Goal: Information Seeking & Learning: Learn about a topic

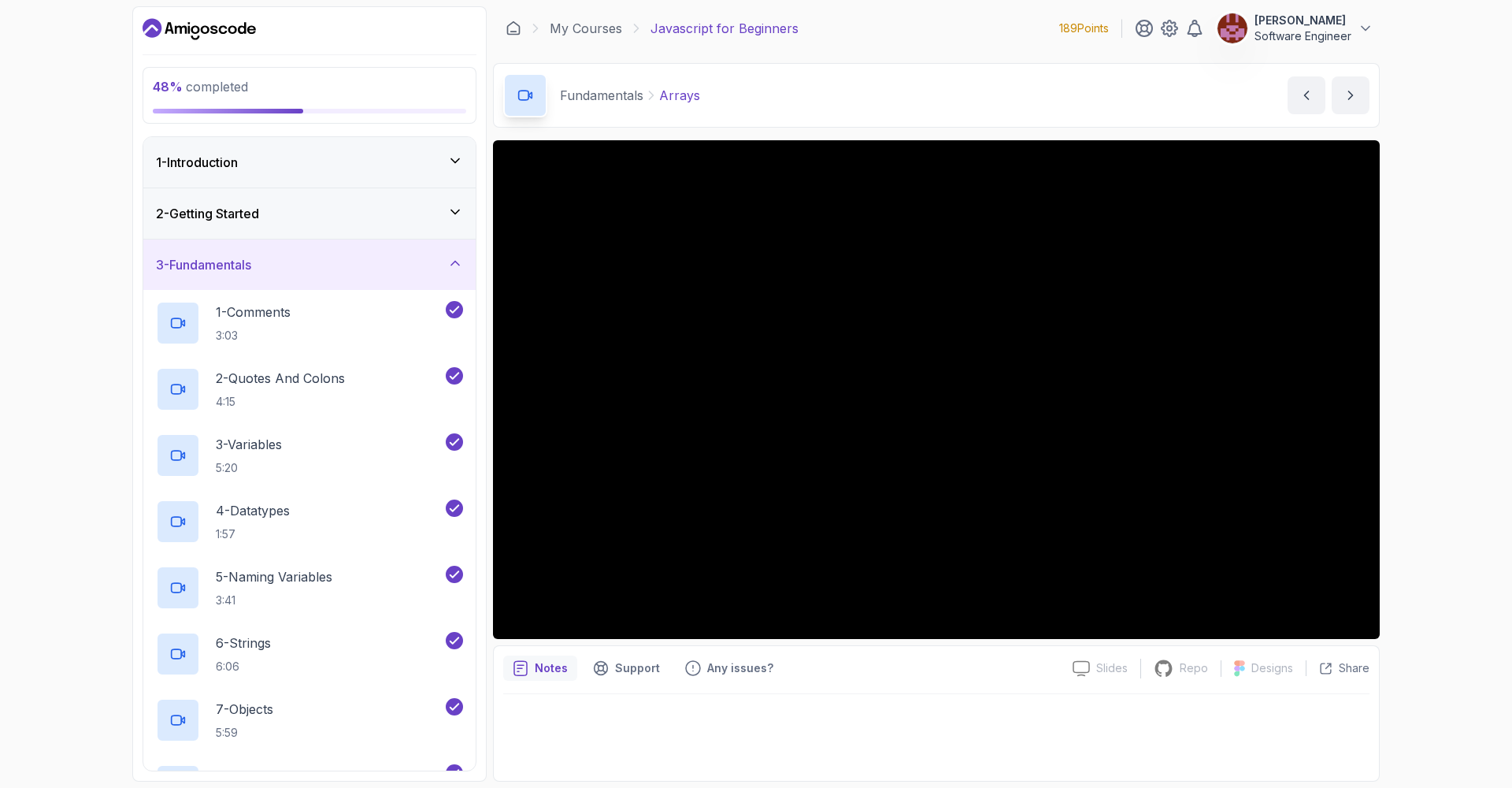
scroll to position [220, 0]
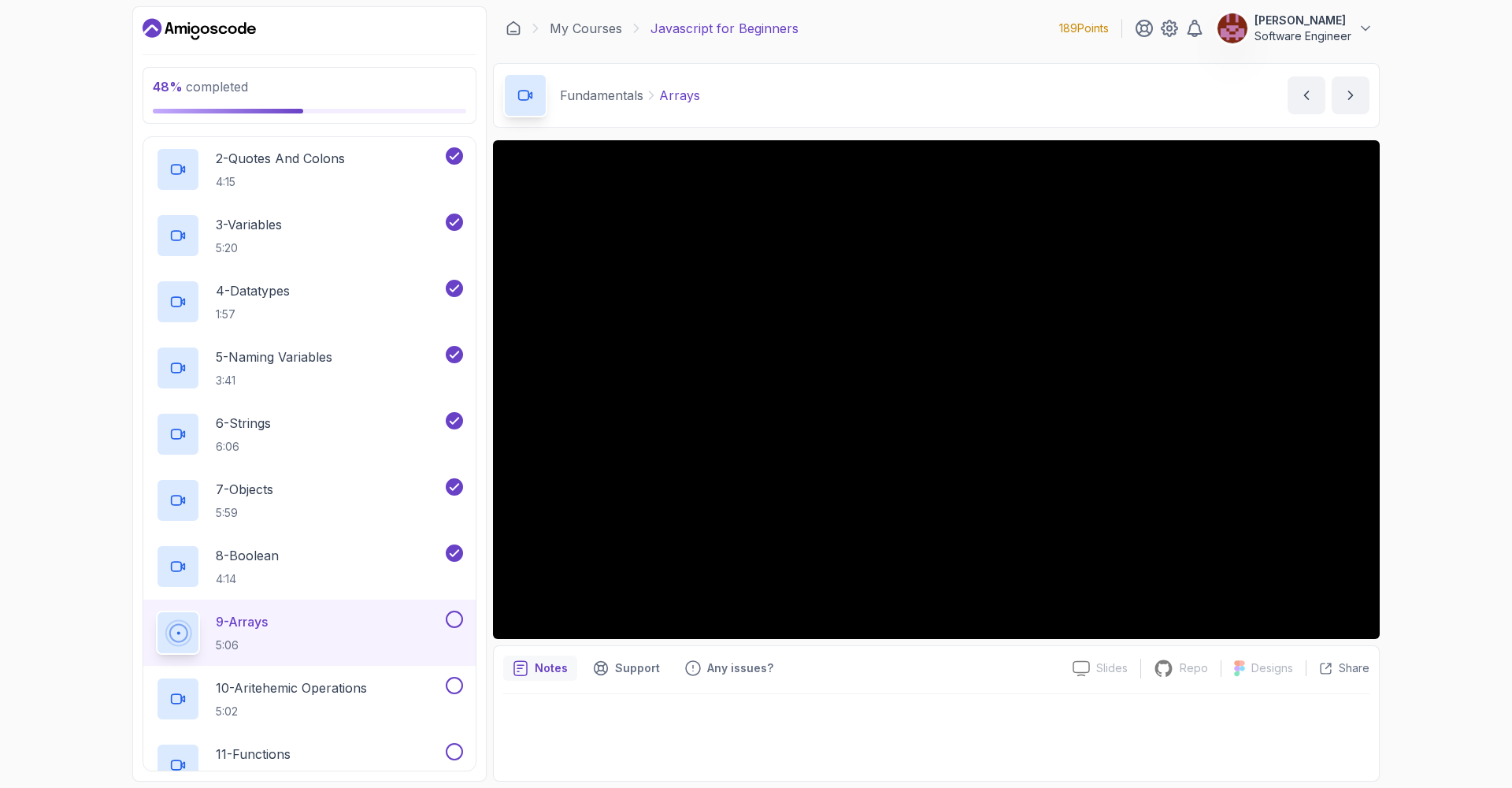
click at [455, 621] on button at bounding box center [454, 619] width 17 height 17
click at [360, 691] on p "10 - Aritehemic Operations" at bounding box center [291, 687] width 151 height 19
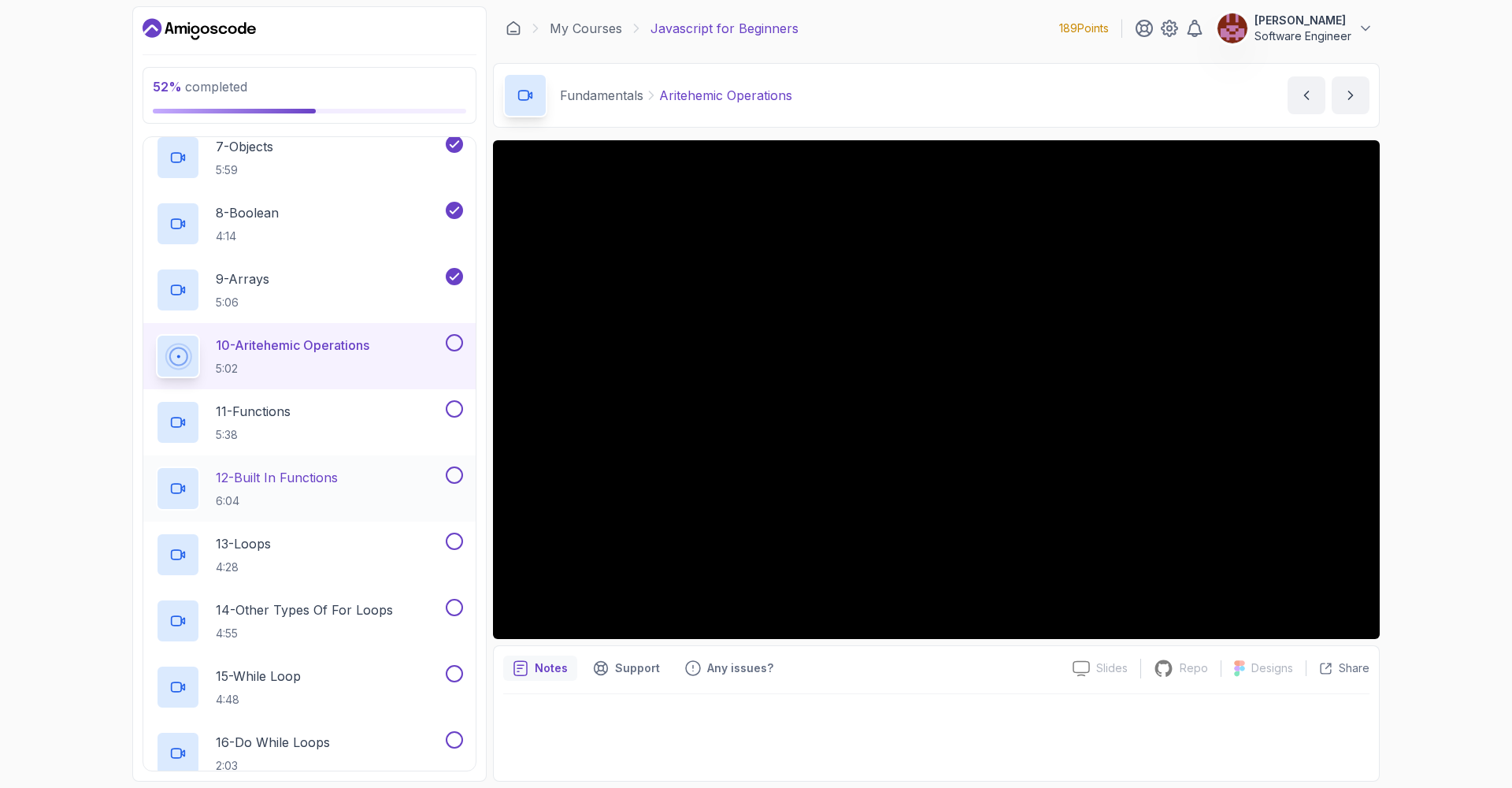
scroll to position [551, 0]
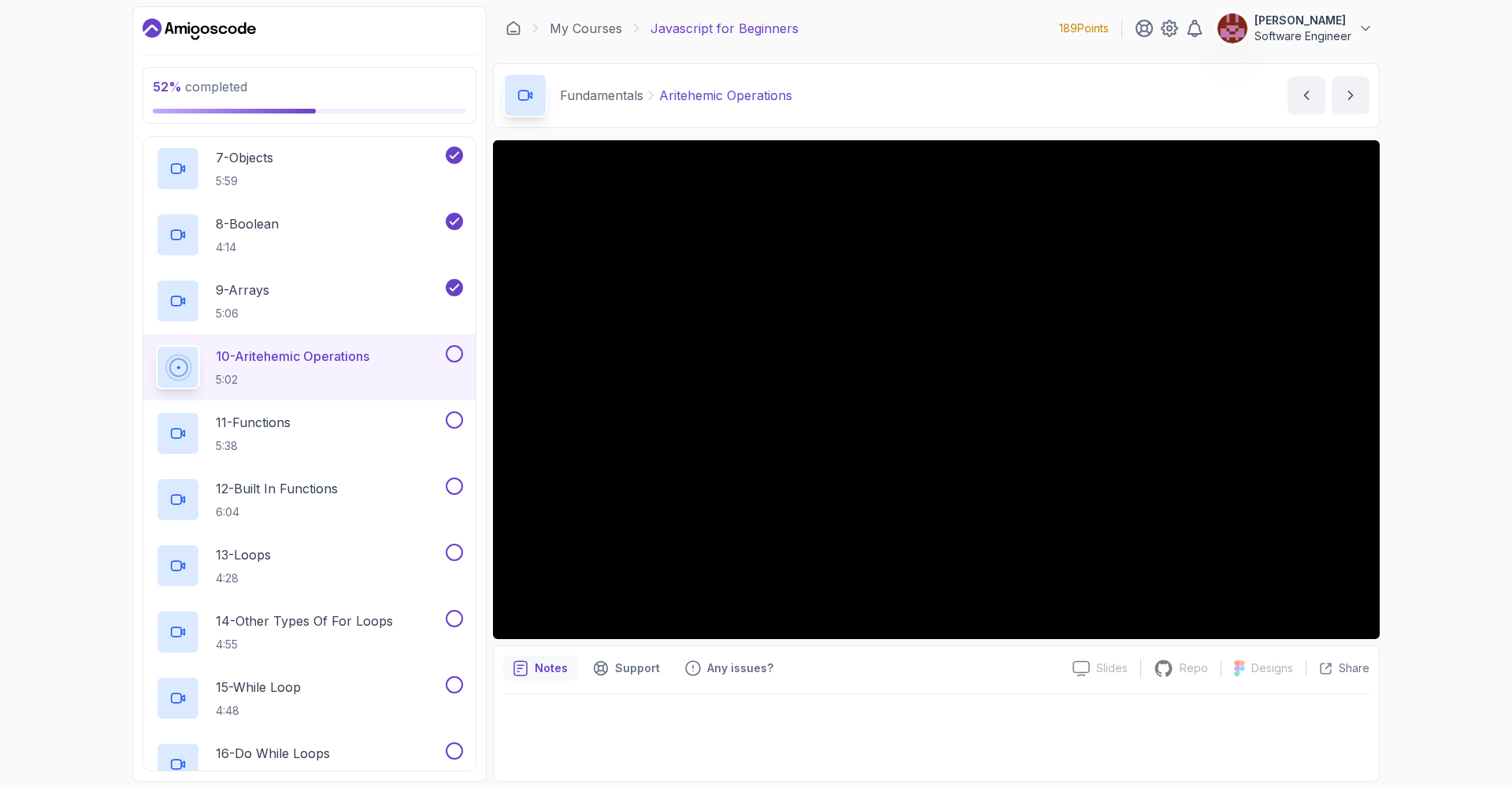
click at [454, 354] on button at bounding box center [454, 353] width 17 height 17
click at [354, 427] on div "11 - Functions 5:38" at bounding box center [299, 434] width 287 height 45
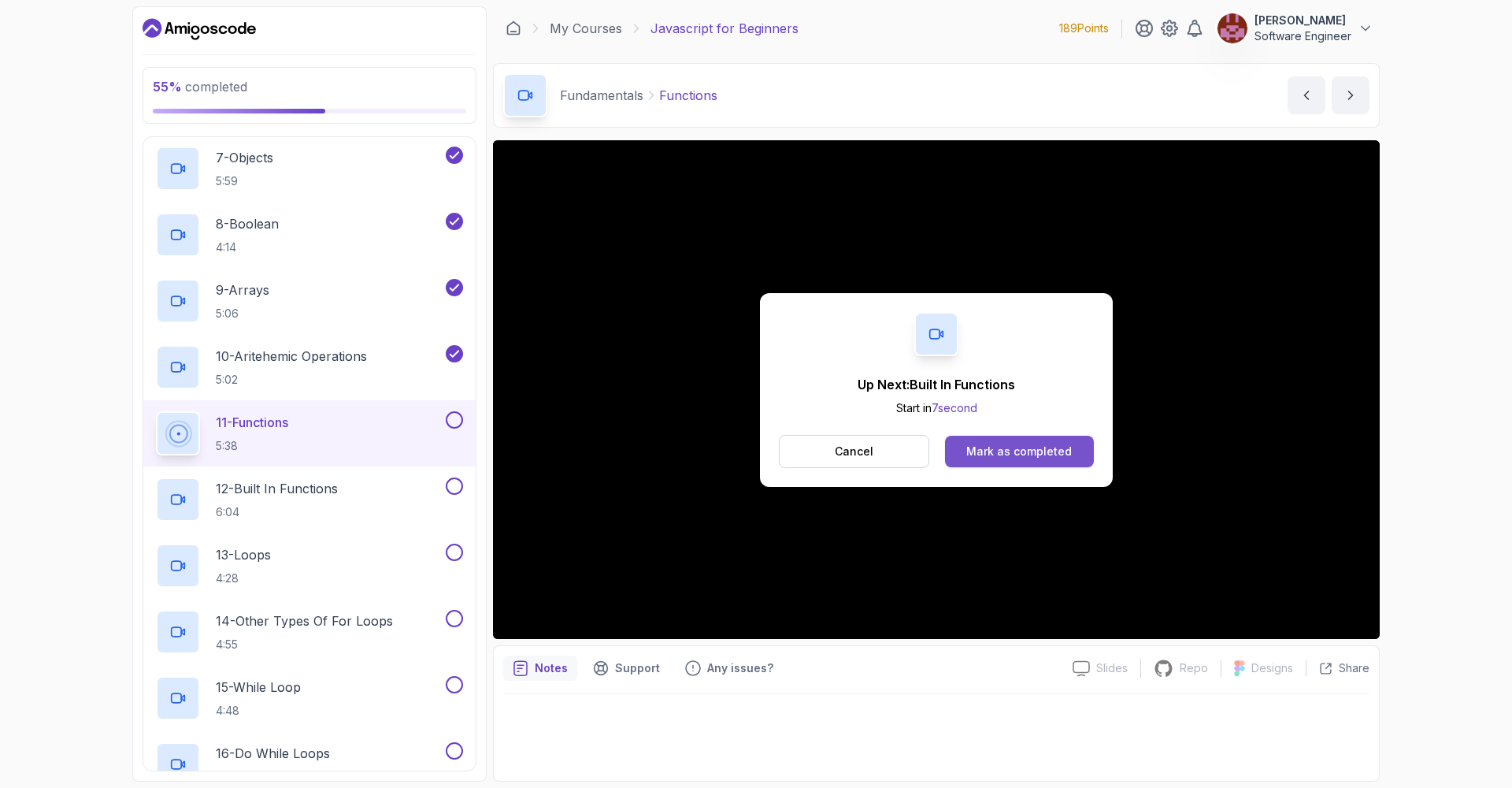
click at [999, 451] on div "Mark as completed" at bounding box center [1019, 451] width 106 height 16
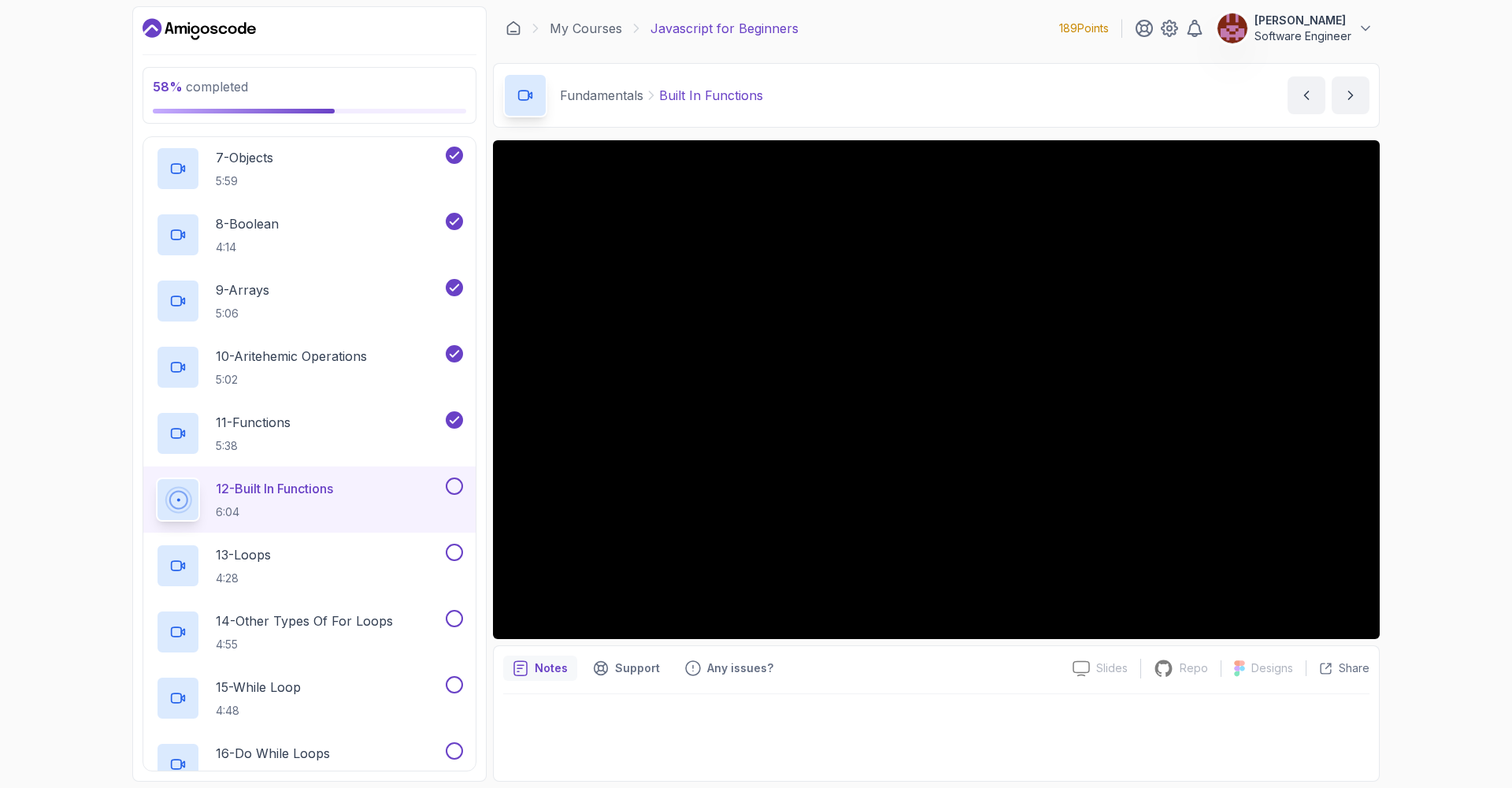
click at [453, 482] on button at bounding box center [454, 485] width 17 height 17
click at [358, 573] on div "13 - Loops 4:28" at bounding box center [299, 566] width 287 height 45
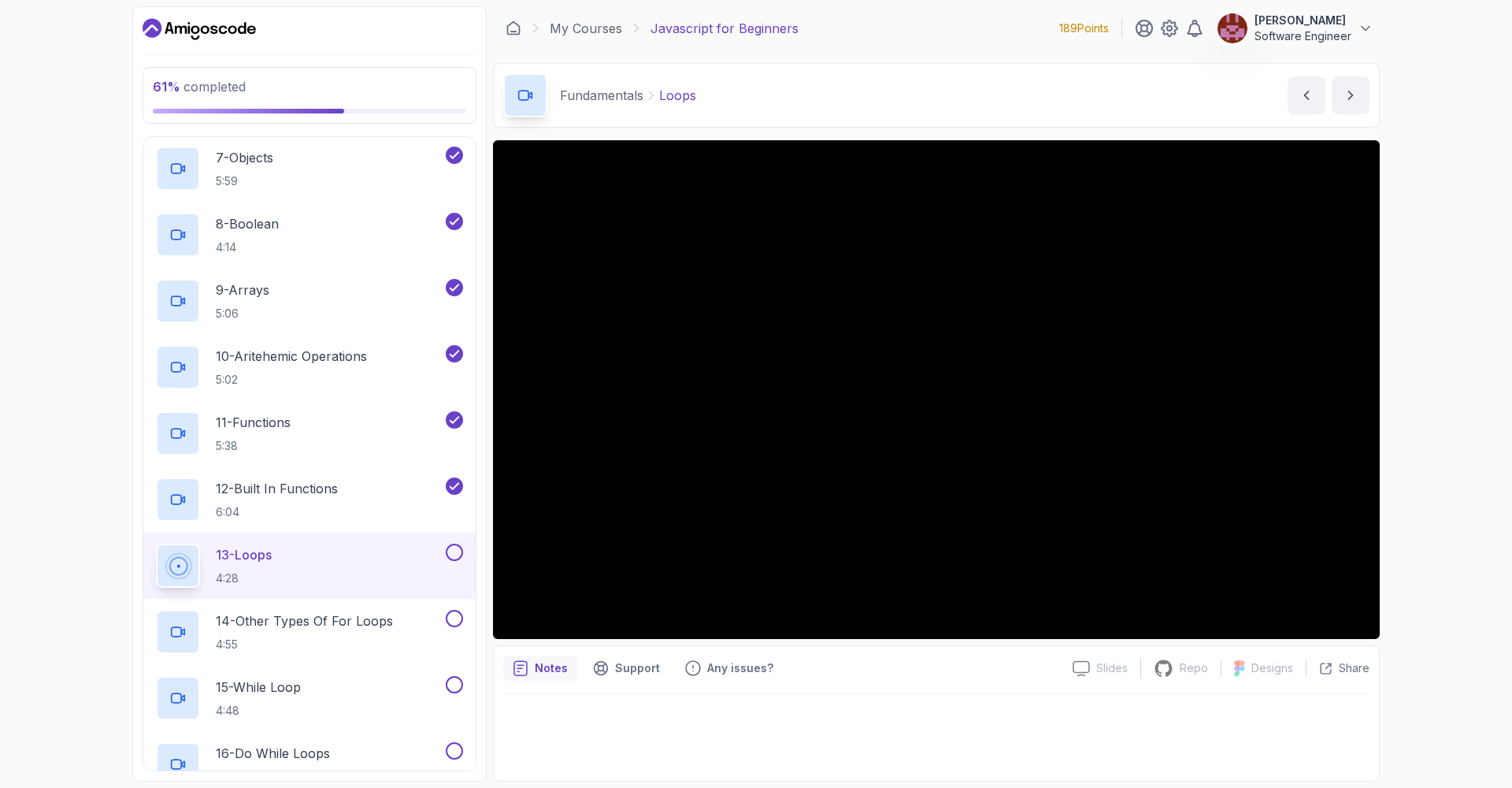
click at [458, 547] on button at bounding box center [454, 552] width 17 height 17
click at [352, 625] on p "14 - Other Types Of For Loops" at bounding box center [303, 621] width 177 height 19
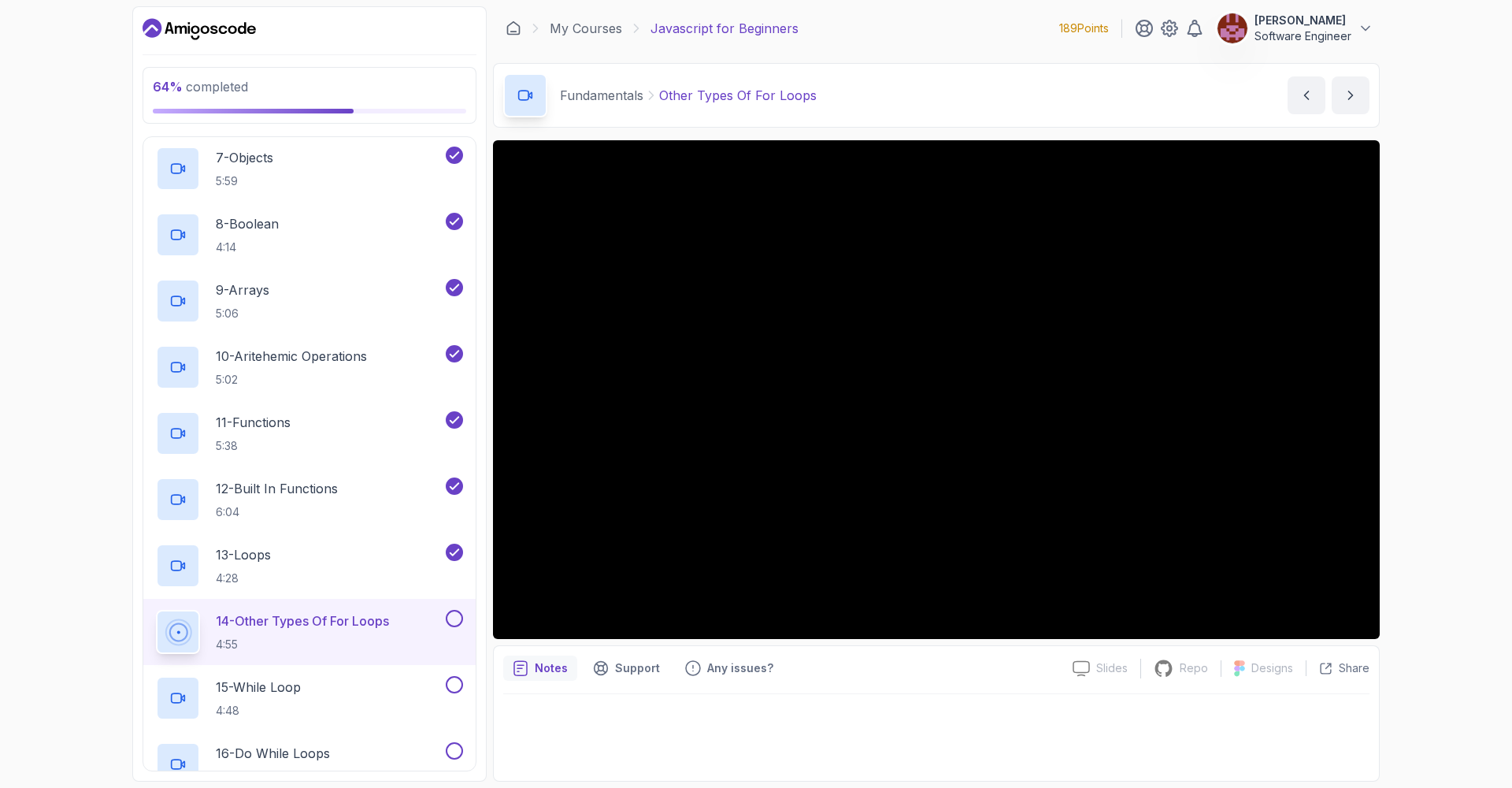
click at [457, 614] on button at bounding box center [454, 618] width 17 height 17
click at [331, 700] on div "15 - While Loop 4:48" at bounding box center [299, 698] width 287 height 45
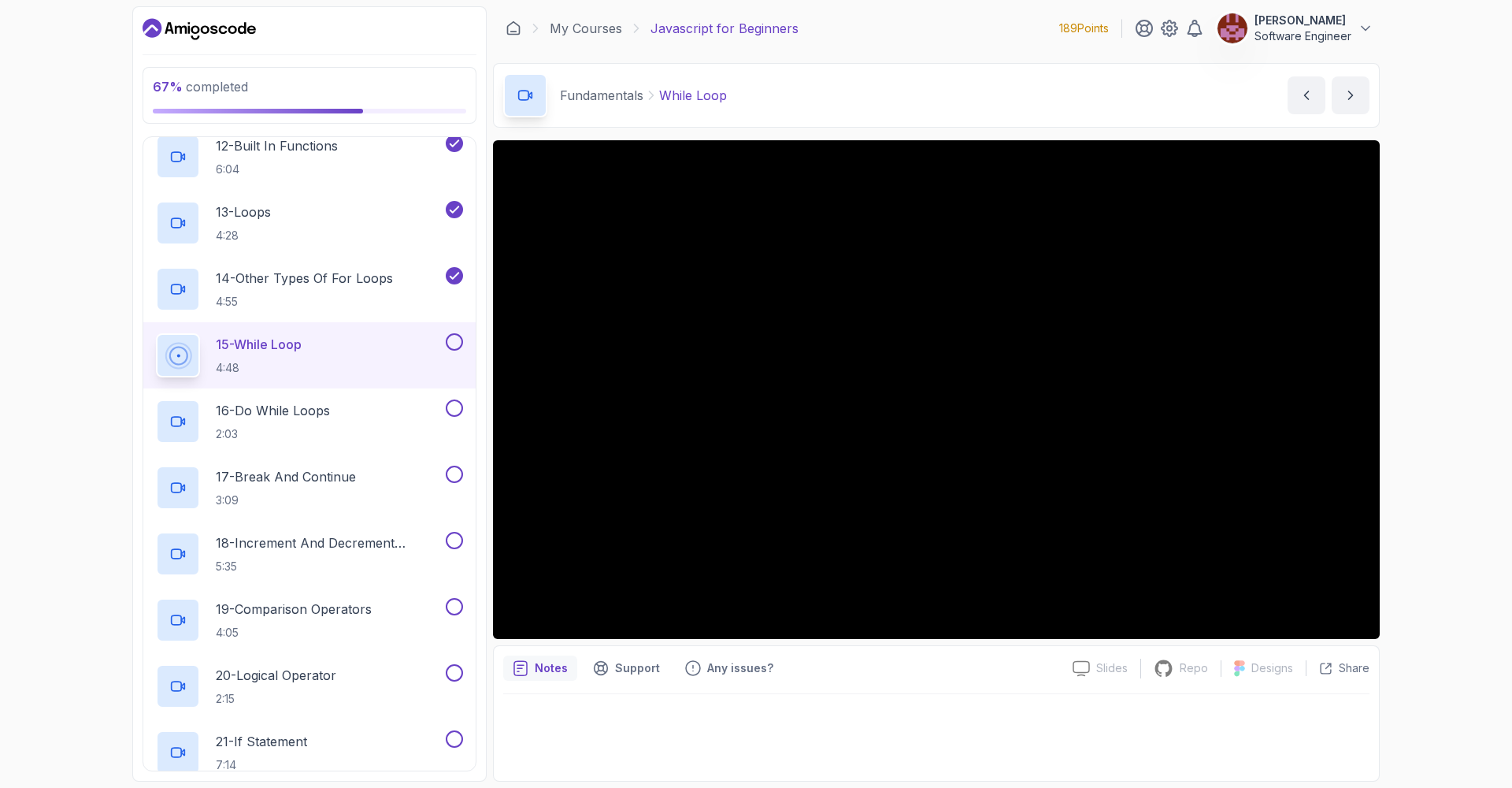
scroll to position [897, 0]
click at [451, 342] on button at bounding box center [454, 339] width 17 height 17
click at [393, 407] on div "16 - Do While Loops 2:03" at bounding box center [299, 419] width 287 height 45
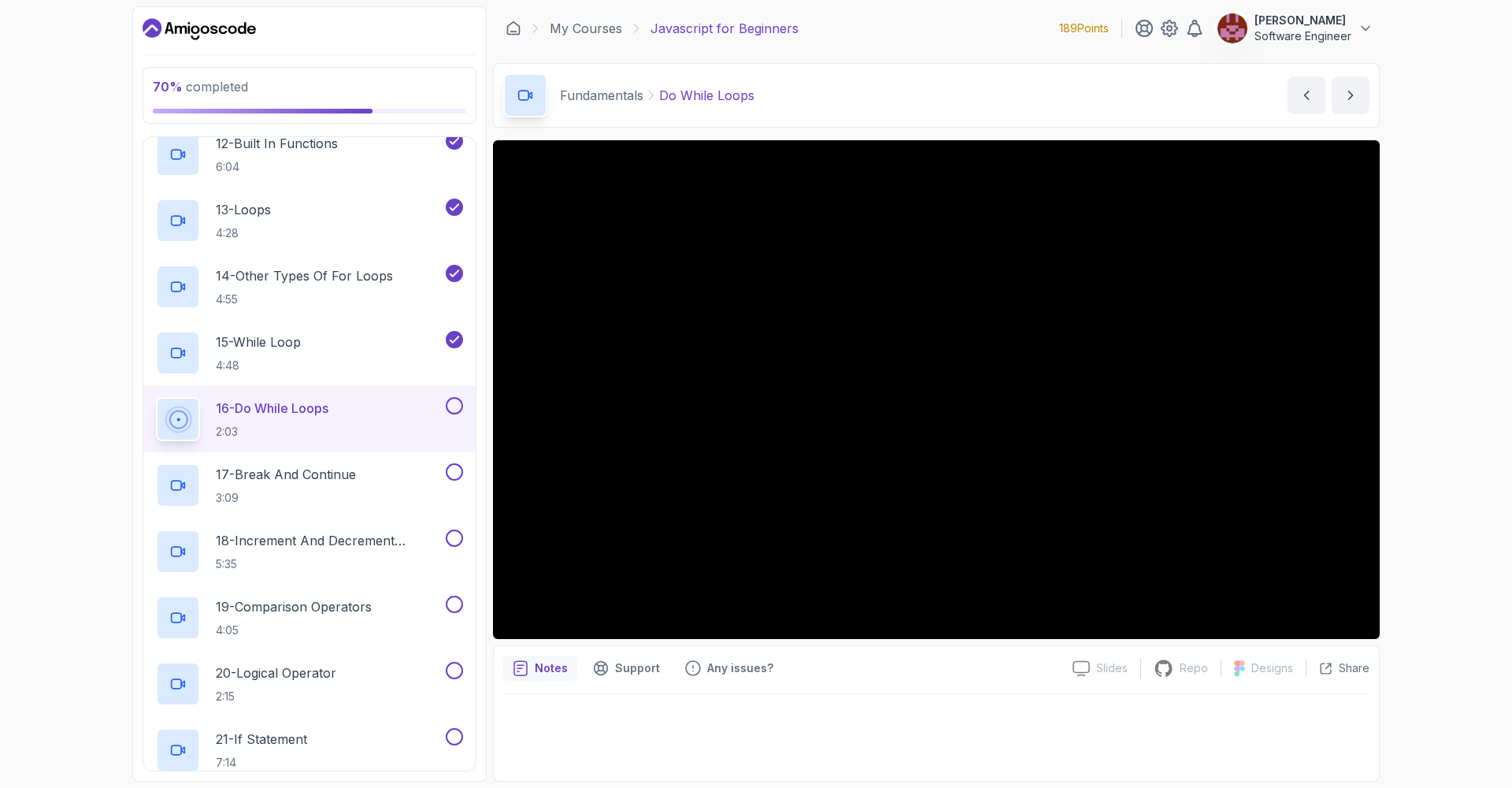
click at [457, 405] on button at bounding box center [454, 405] width 17 height 17
click at [336, 478] on p "17 - Break And Continue" at bounding box center [285, 474] width 140 height 19
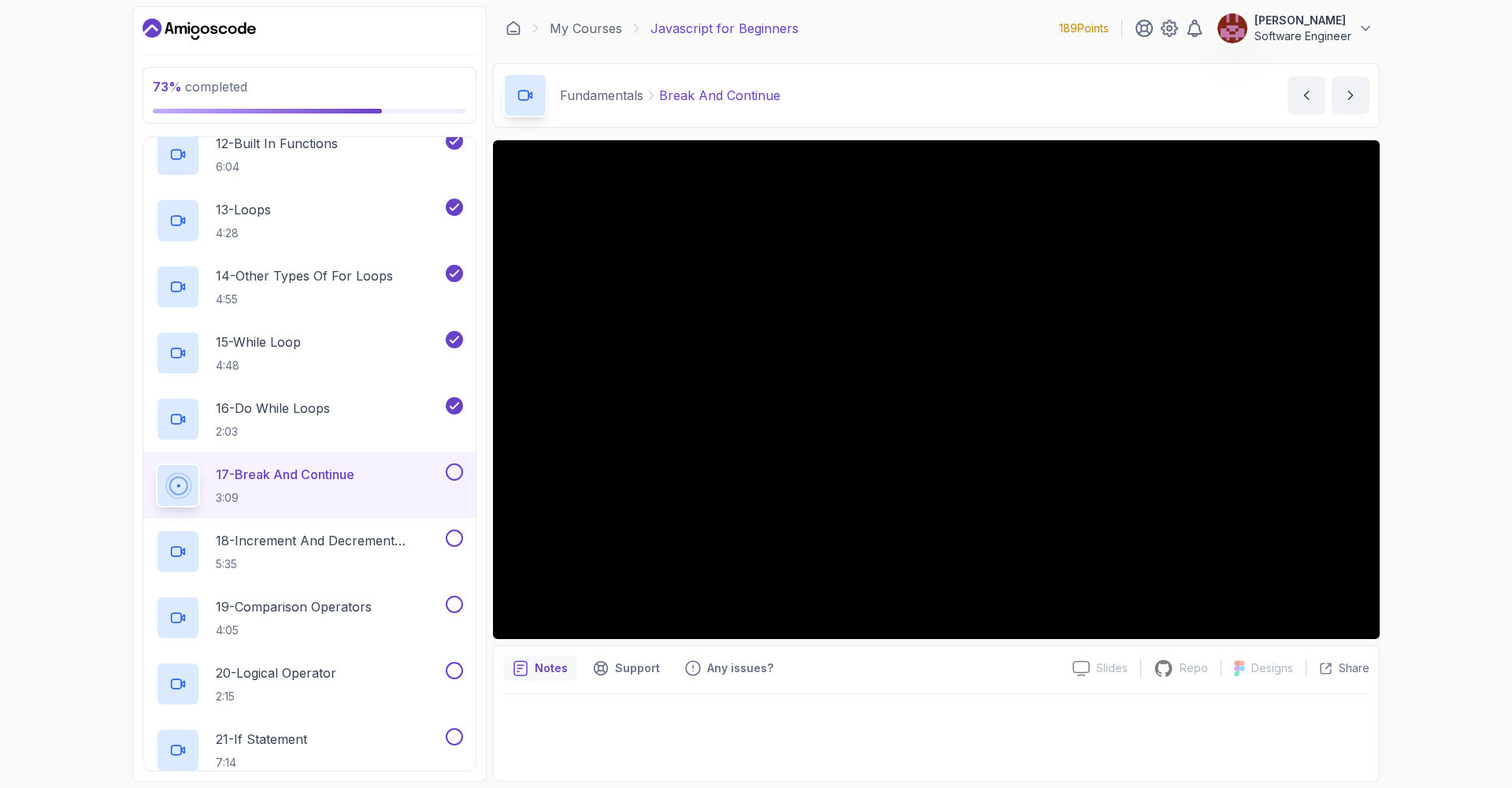
click at [453, 471] on button at bounding box center [454, 471] width 17 height 17
click at [393, 544] on p "18 - Increment And Decrement Operators" at bounding box center [328, 540] width 227 height 19
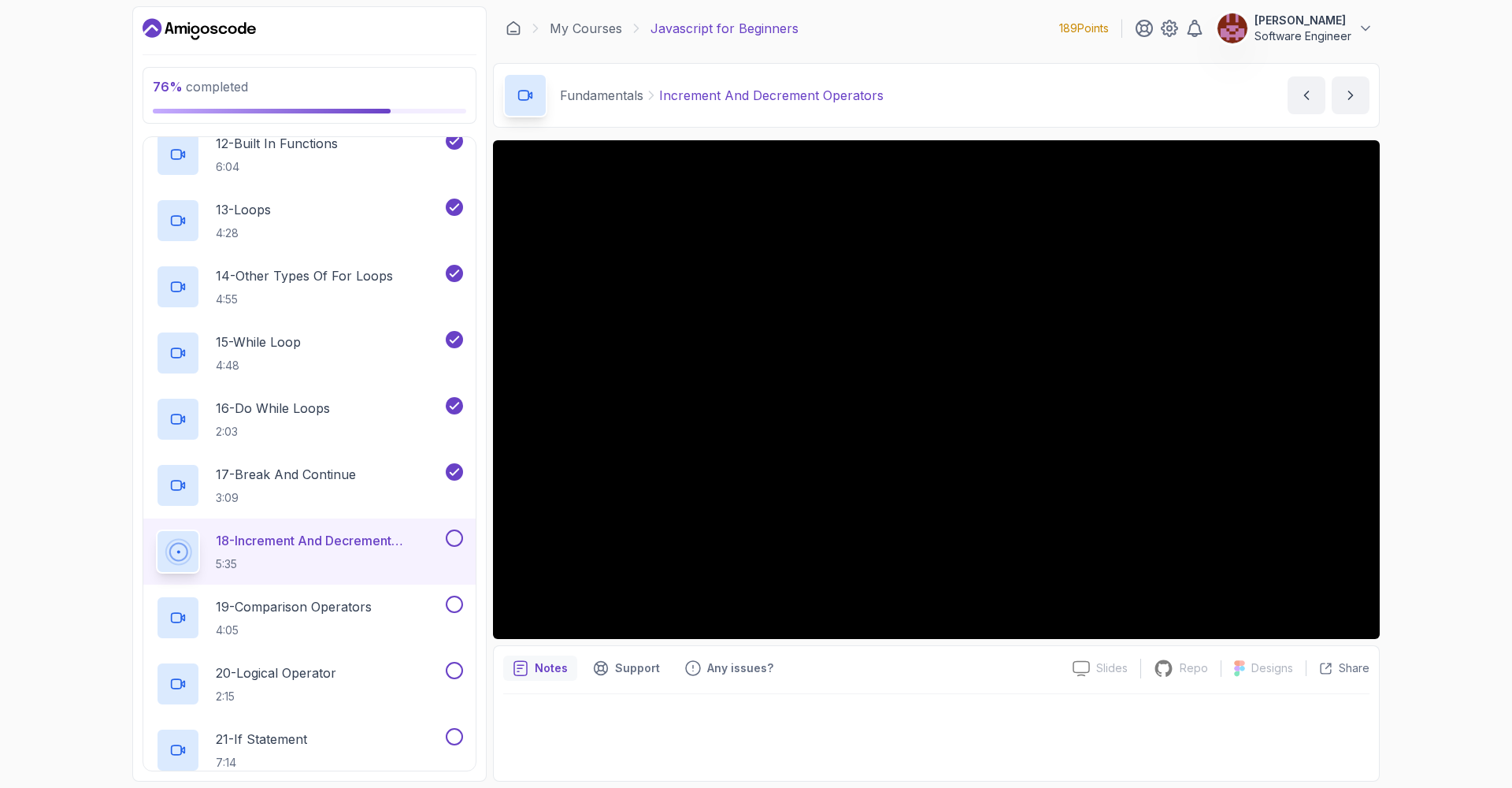
click at [452, 541] on button at bounding box center [454, 538] width 17 height 17
click at [345, 605] on p "19 - Comparison Operators" at bounding box center [293, 606] width 156 height 19
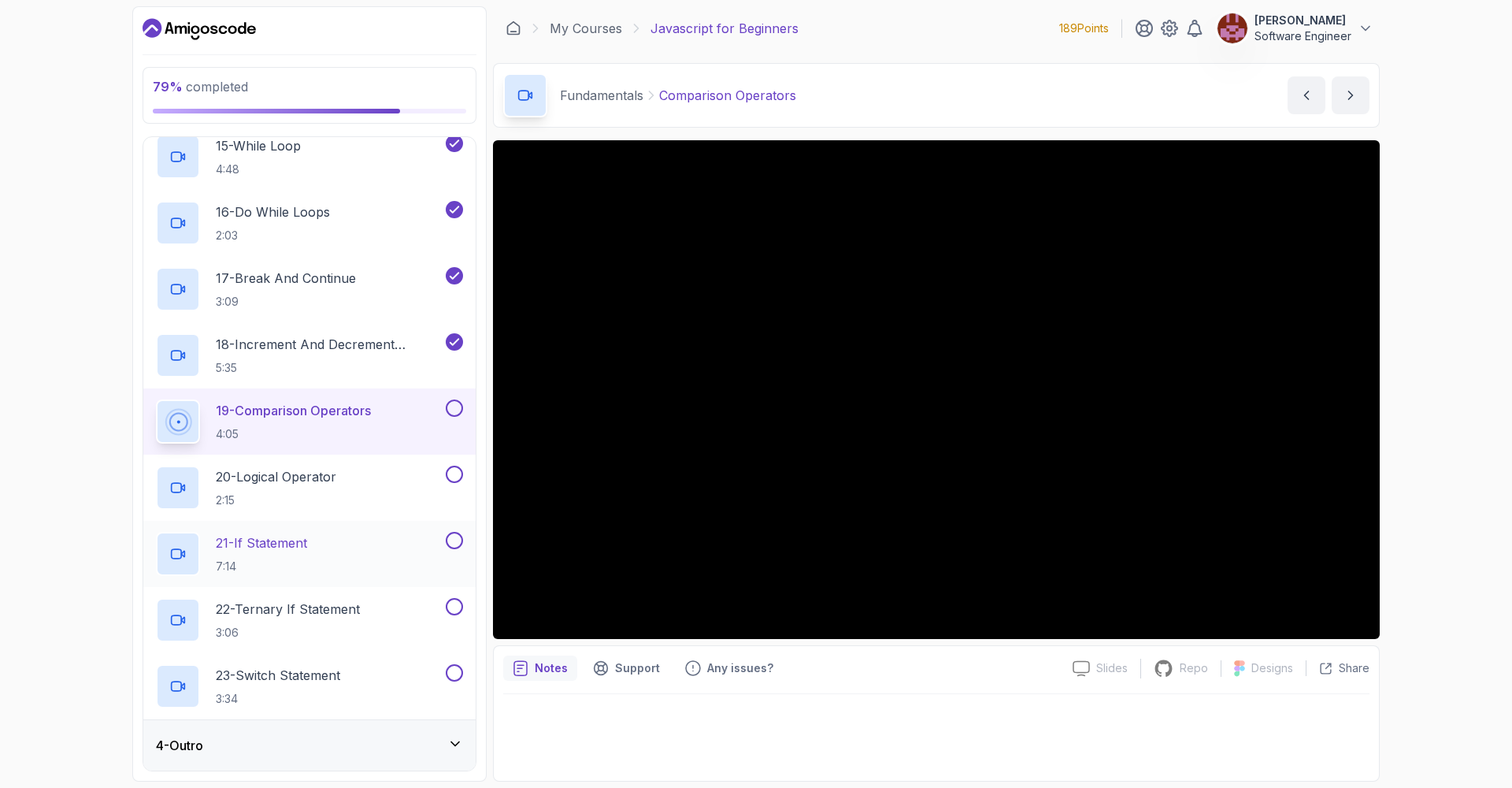
scroll to position [1093, 0]
click at [451, 743] on icon at bounding box center [455, 744] width 8 height 4
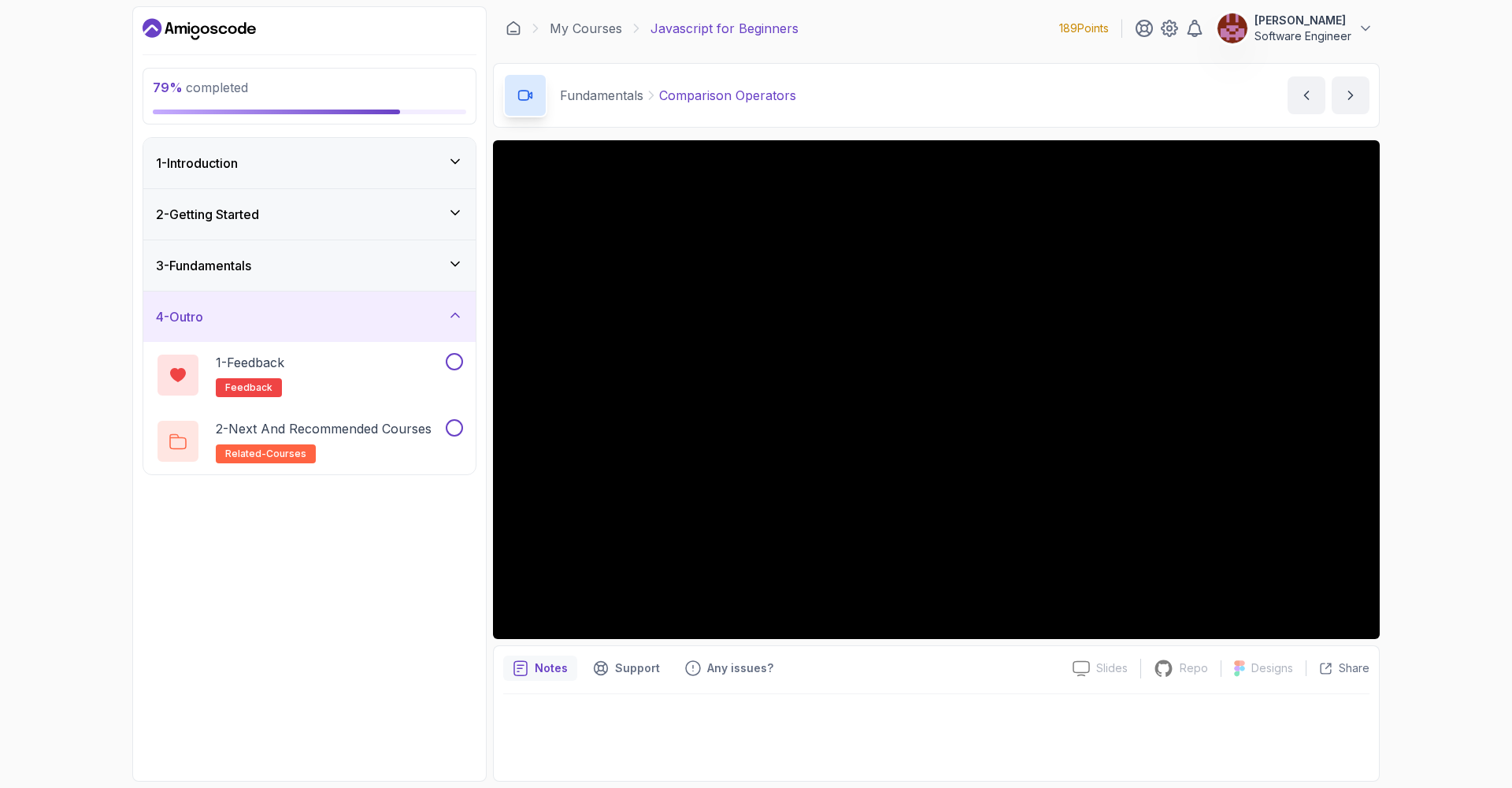
scroll to position [0, 0]
click at [455, 264] on icon at bounding box center [456, 264] width 16 height 16
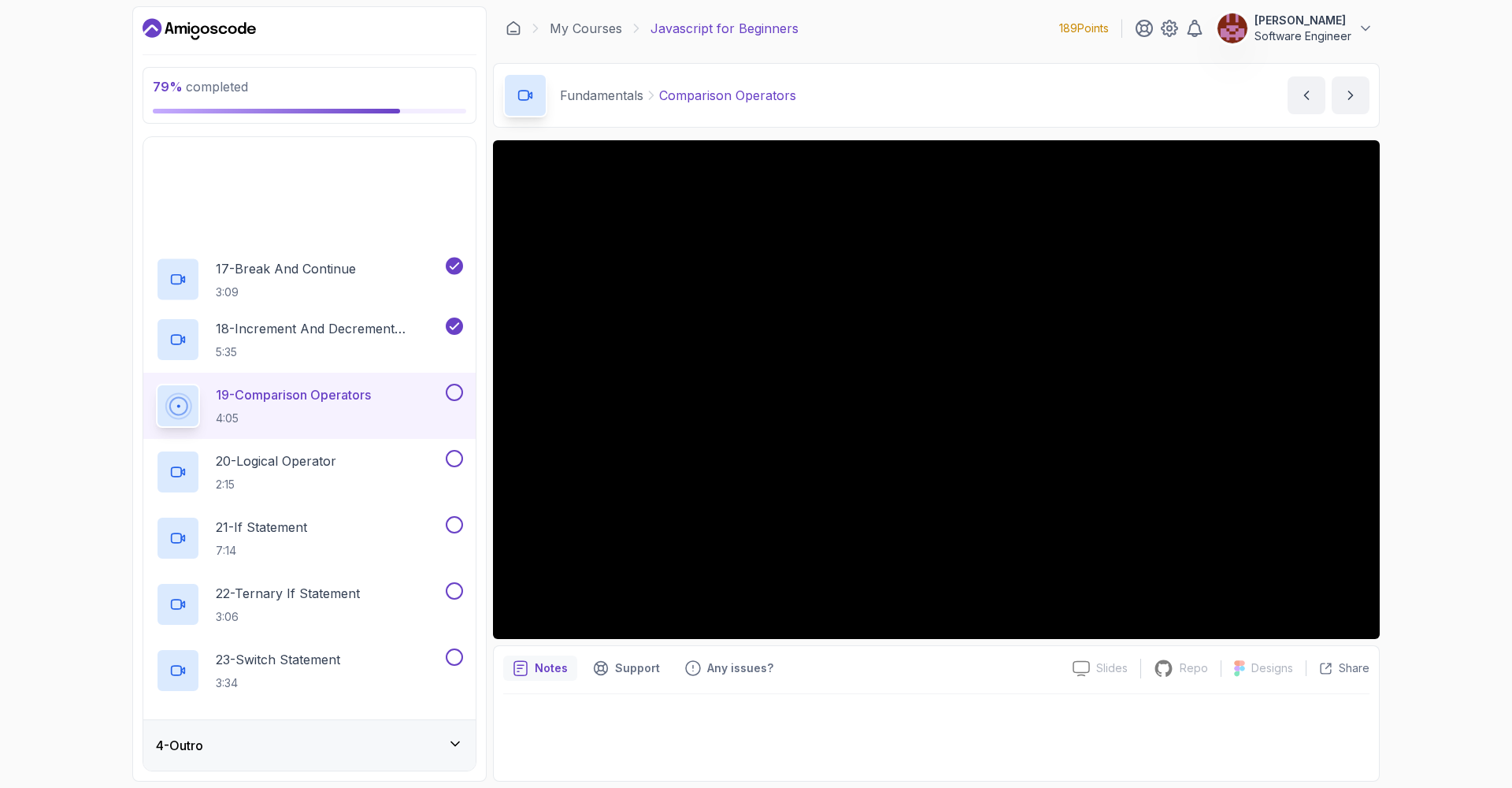
scroll to position [1093, 0]
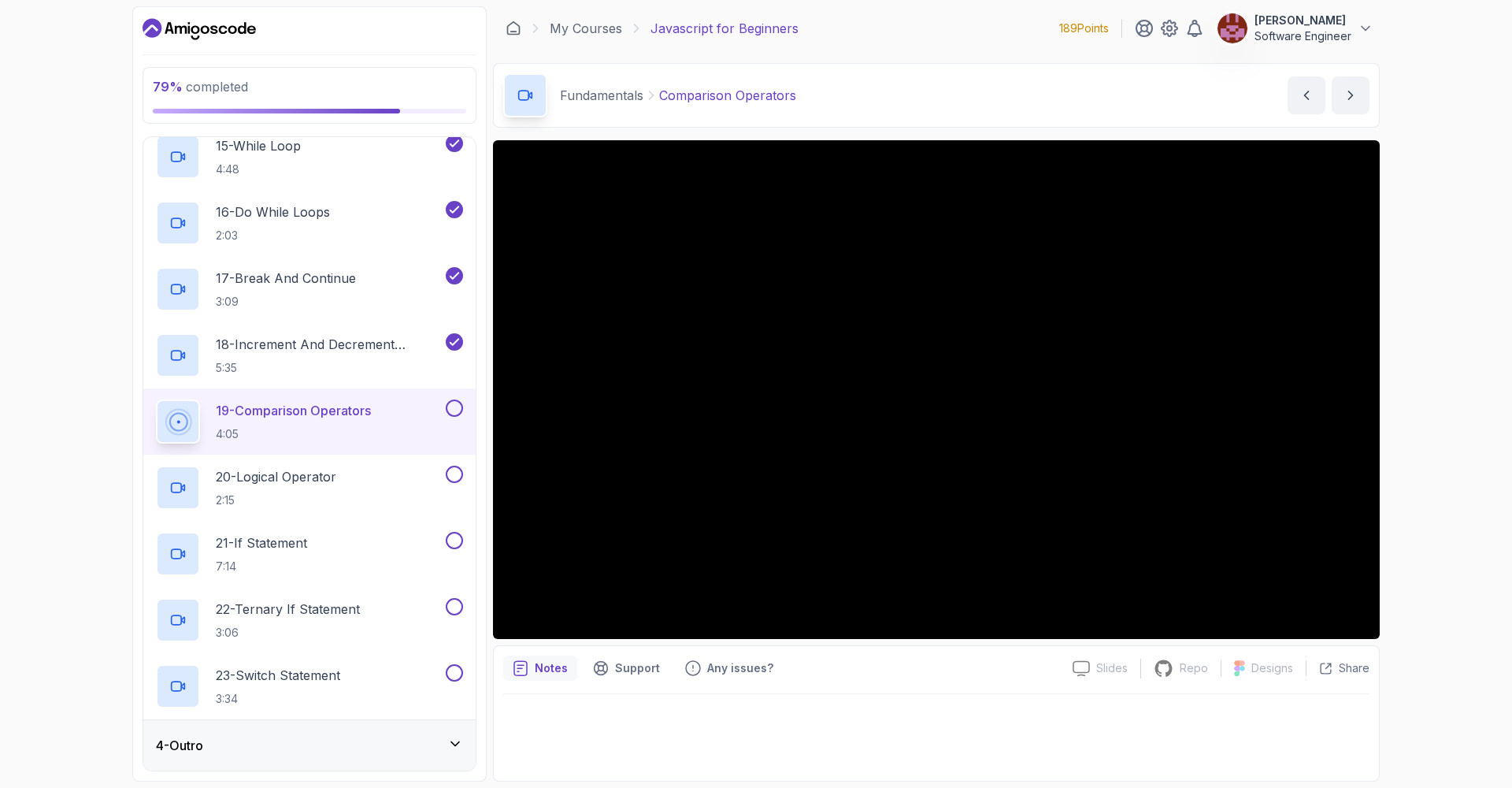
click at [449, 406] on button at bounding box center [454, 408] width 17 height 17
click at [398, 479] on div "20 - Logical Operator 2:15" at bounding box center [299, 488] width 287 height 45
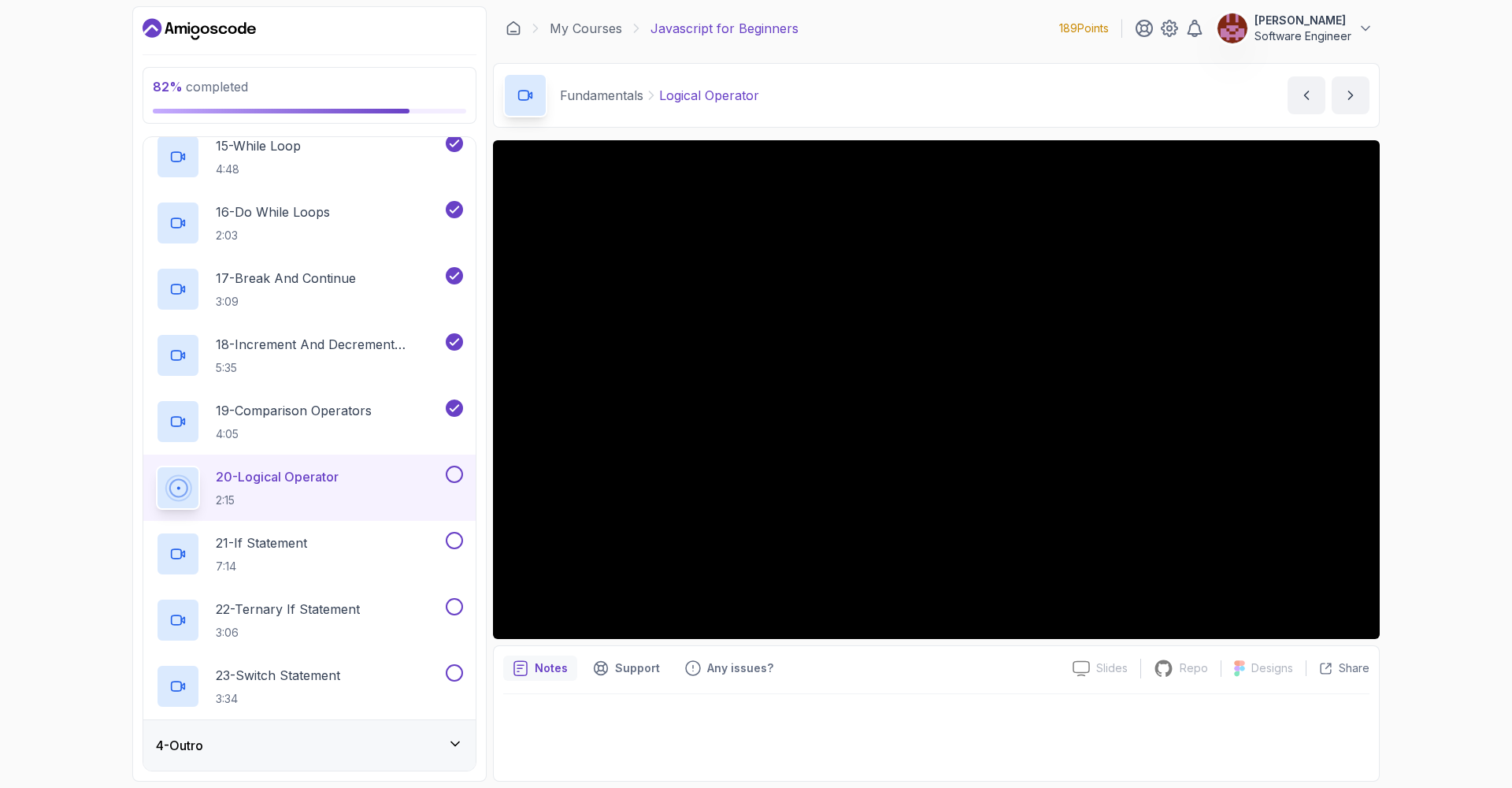
click at [455, 472] on button at bounding box center [454, 474] width 17 height 17
click at [391, 546] on div "21 - If Statement 7:14" at bounding box center [299, 554] width 287 height 45
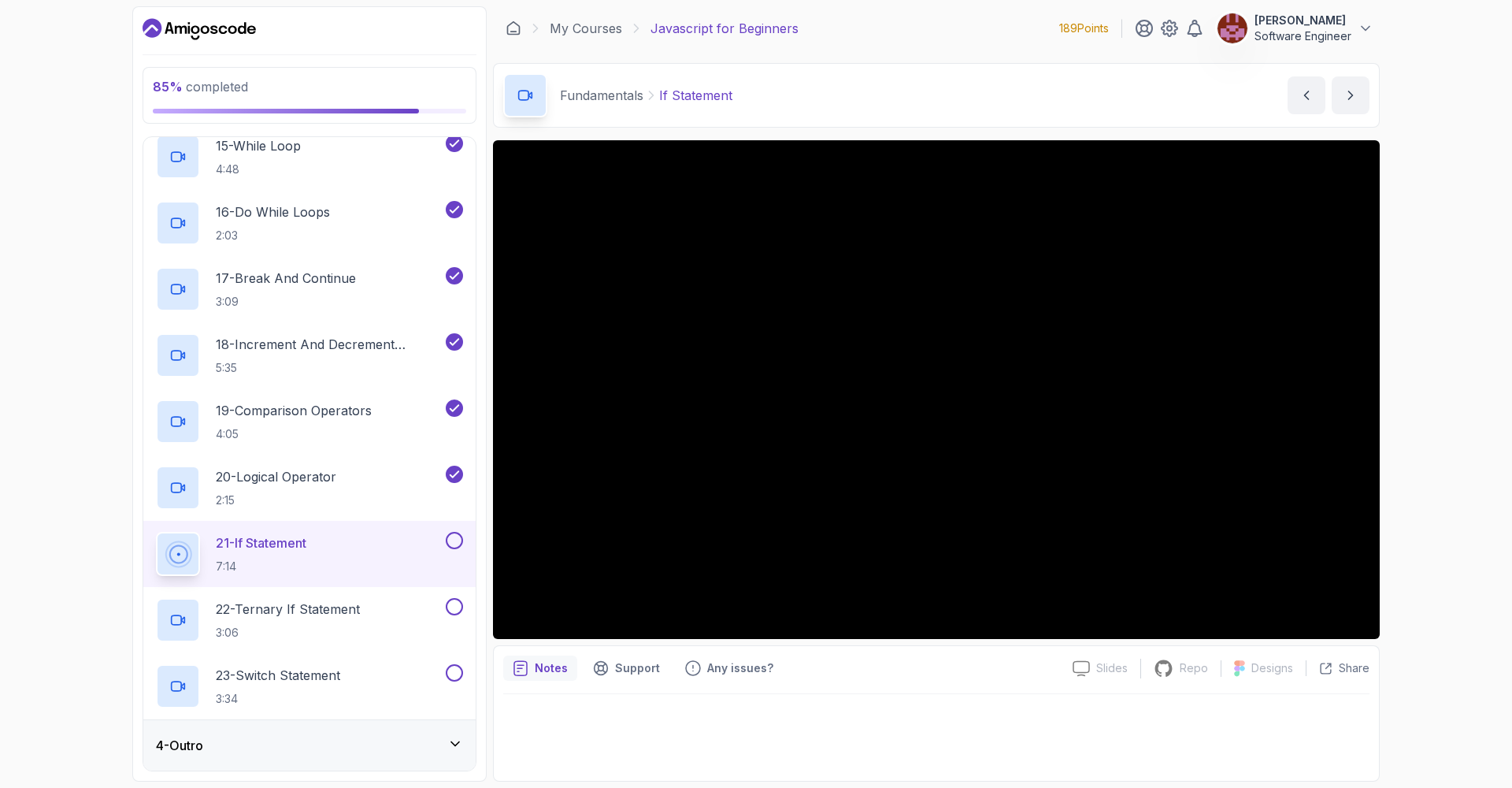
click at [454, 543] on button at bounding box center [454, 540] width 17 height 17
click at [374, 607] on div "22 - Ternary If Statement 3:06" at bounding box center [299, 621] width 287 height 45
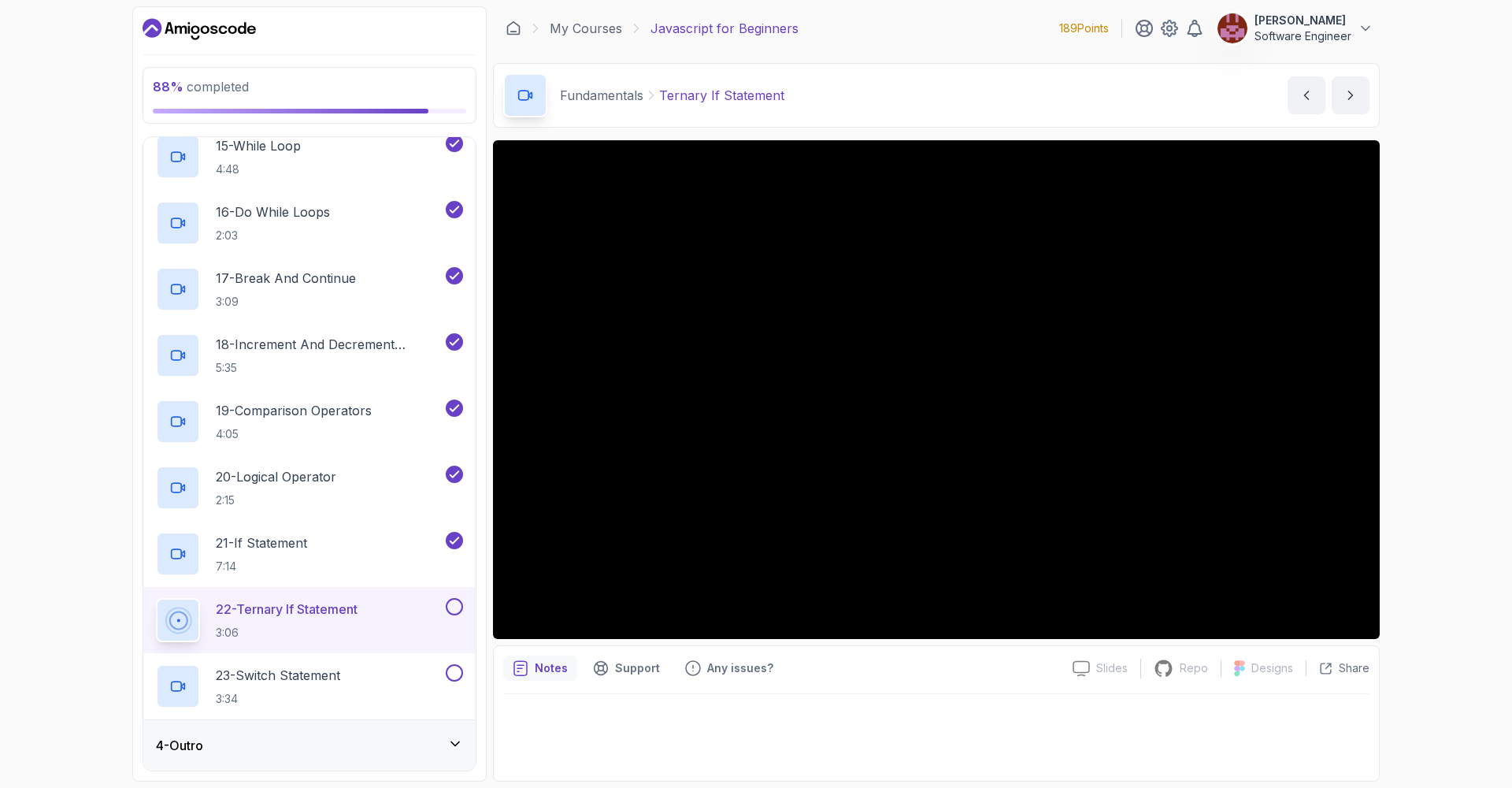
click at [457, 613] on button at bounding box center [454, 606] width 17 height 17
click at [372, 667] on div "23 - Switch Statement 3:34" at bounding box center [299, 686] width 287 height 45
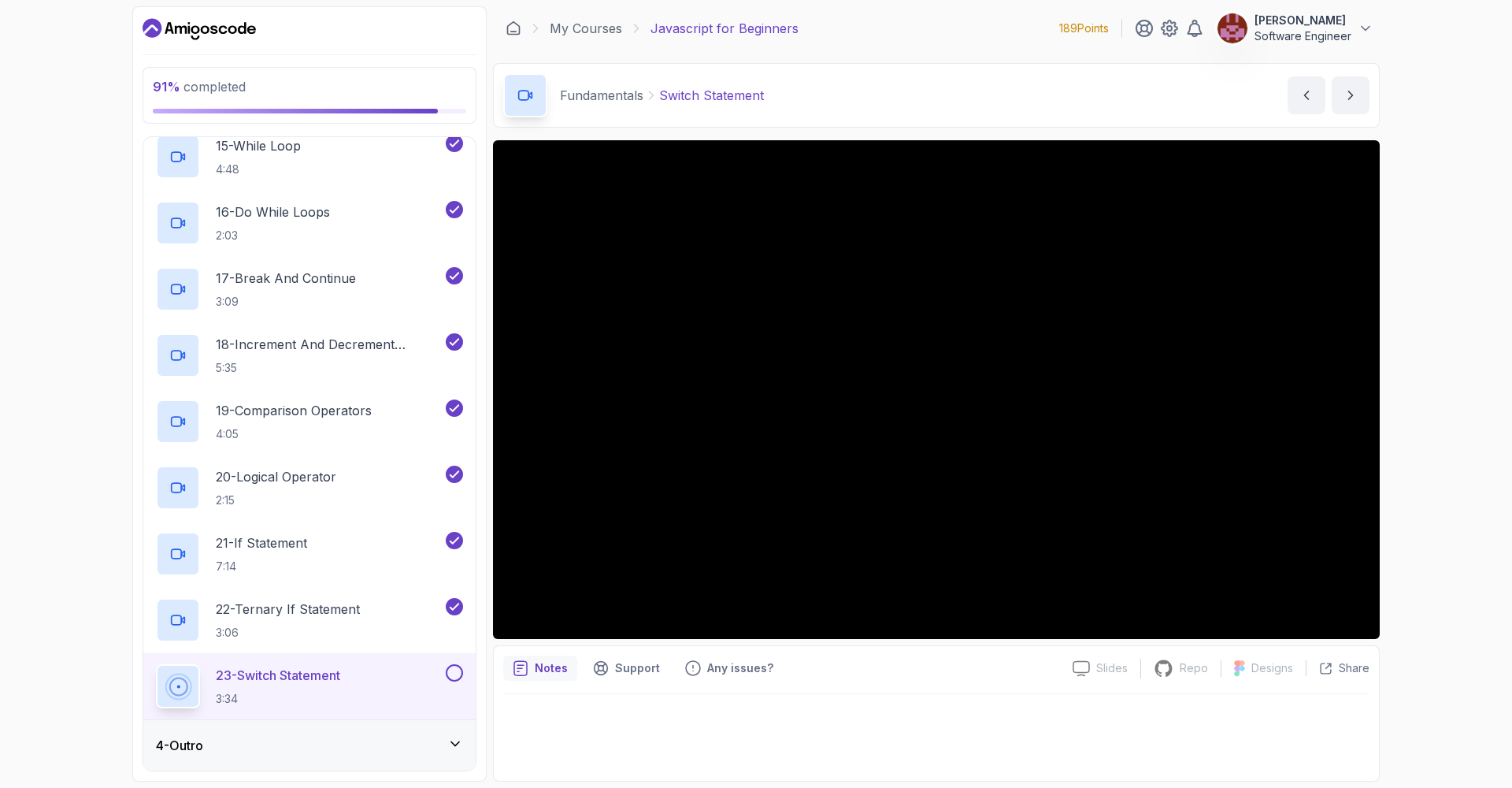
click at [451, 743] on icon at bounding box center [455, 744] width 8 height 4
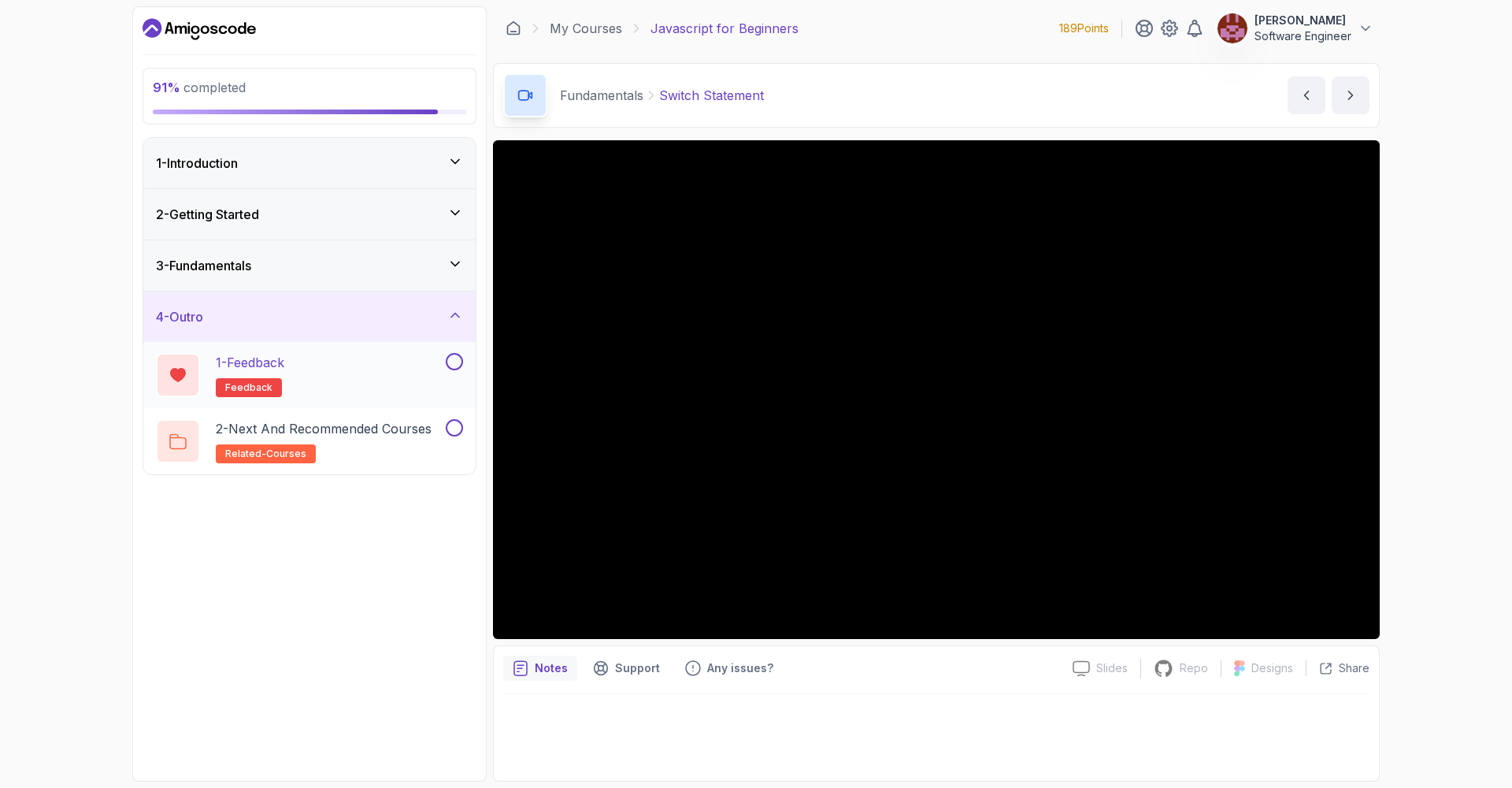
click at [303, 362] on div "1 - Feedback feedback" at bounding box center [299, 375] width 287 height 45
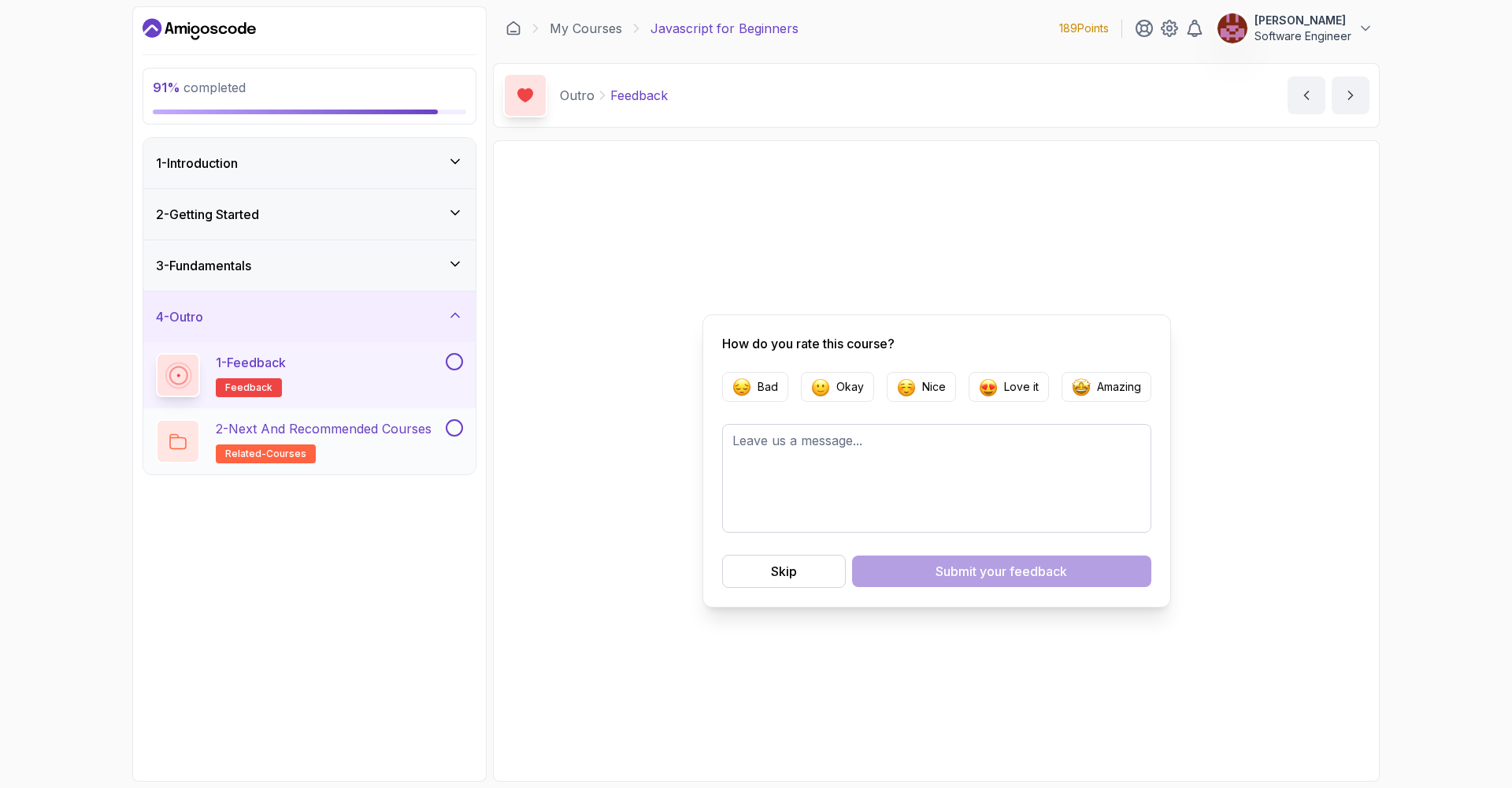
click at [331, 425] on p "2 - Next and Recommended Courses" at bounding box center [323, 428] width 215 height 19
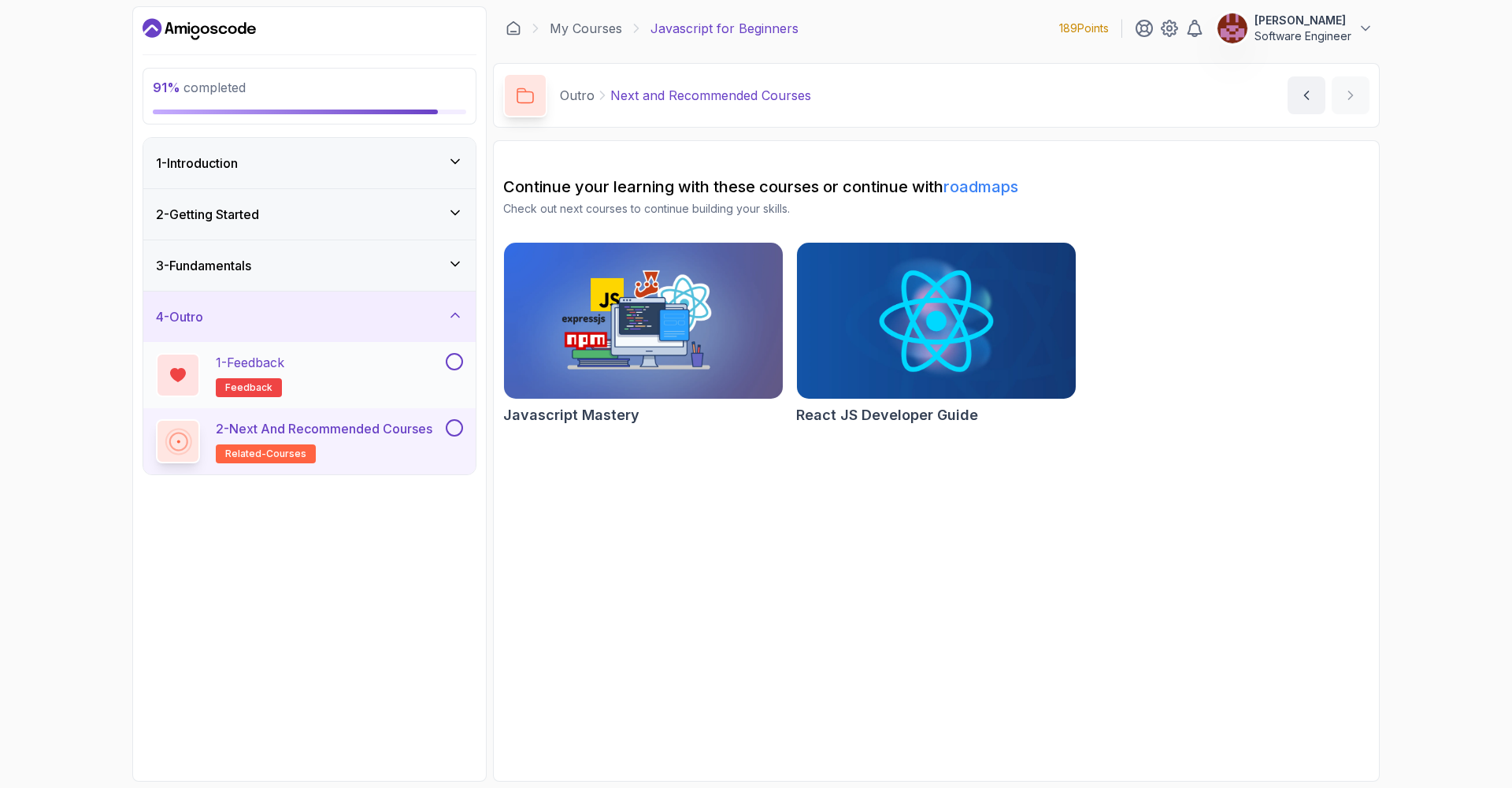
click at [457, 360] on button at bounding box center [454, 361] width 17 height 17
click at [934, 291] on img at bounding box center [935, 321] width 293 height 164
click at [450, 429] on button at bounding box center [454, 427] width 17 height 17
click at [450, 263] on icon at bounding box center [456, 264] width 16 height 16
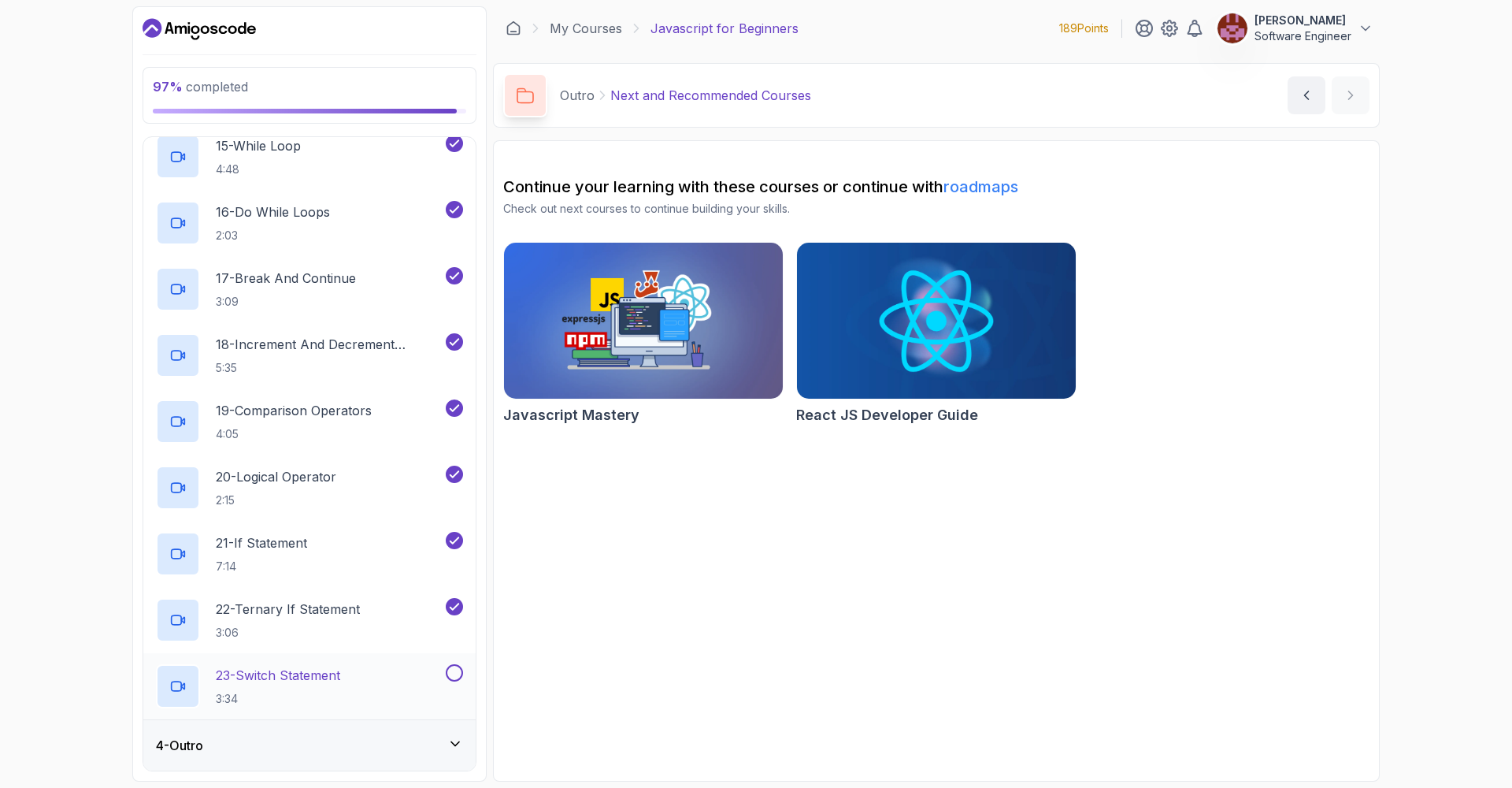
scroll to position [1093, 0]
click at [452, 673] on button at bounding box center [454, 672] width 17 height 17
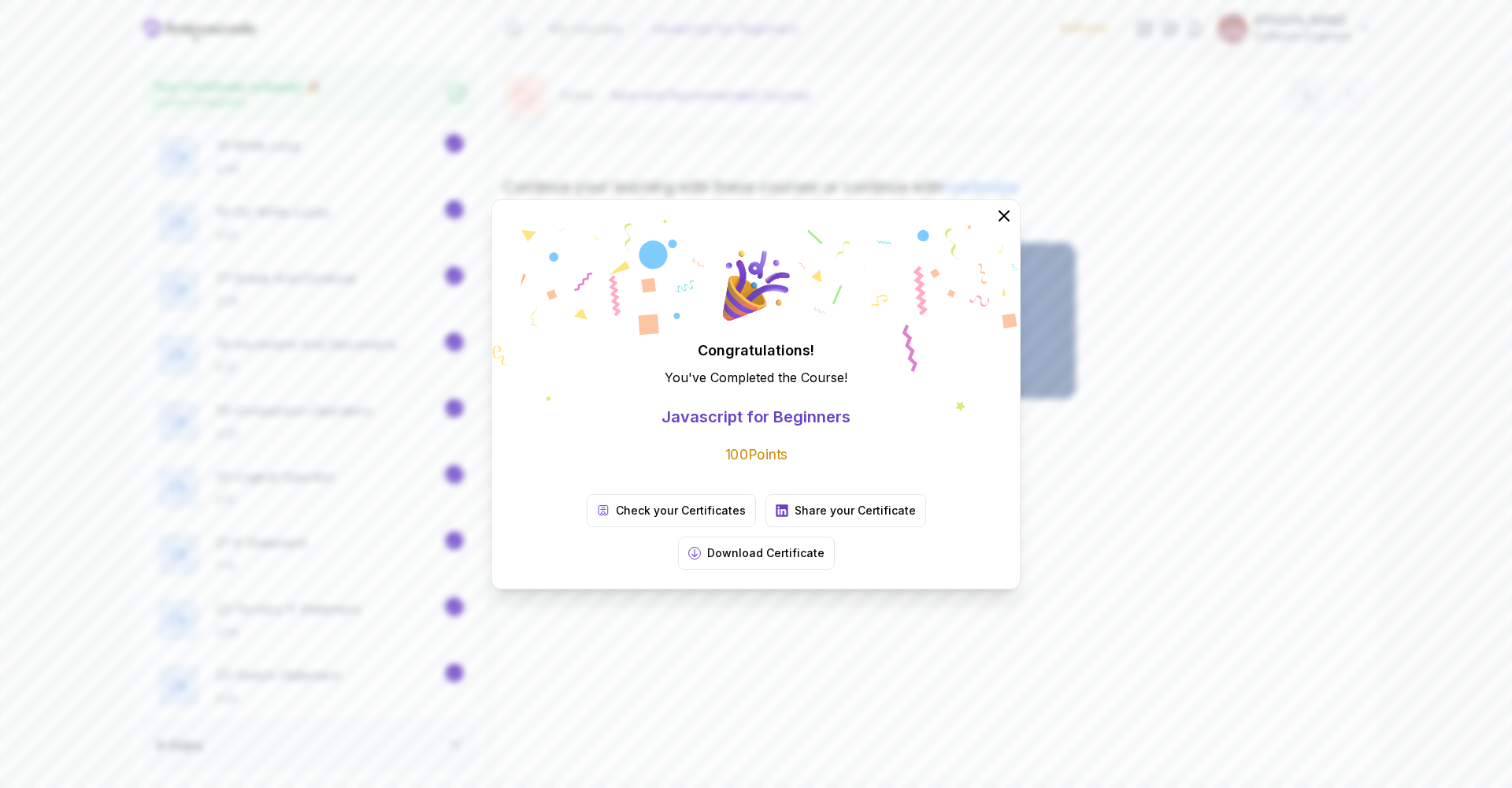
scroll to position [1088, 0]
click at [824, 545] on p "Download Certificate" at bounding box center [766, 553] width 117 height 16
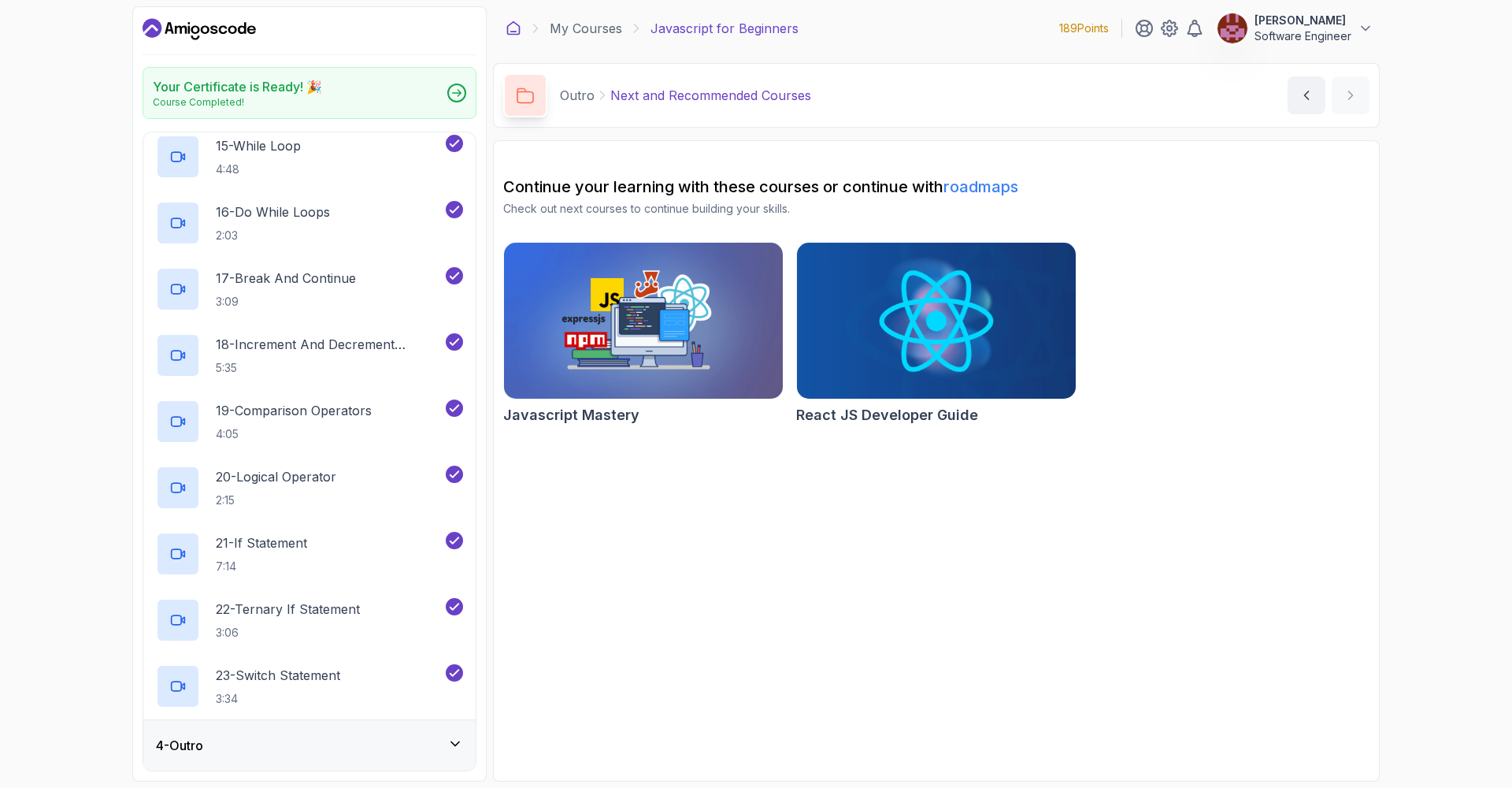
click at [516, 30] on icon at bounding box center [513, 28] width 16 height 16
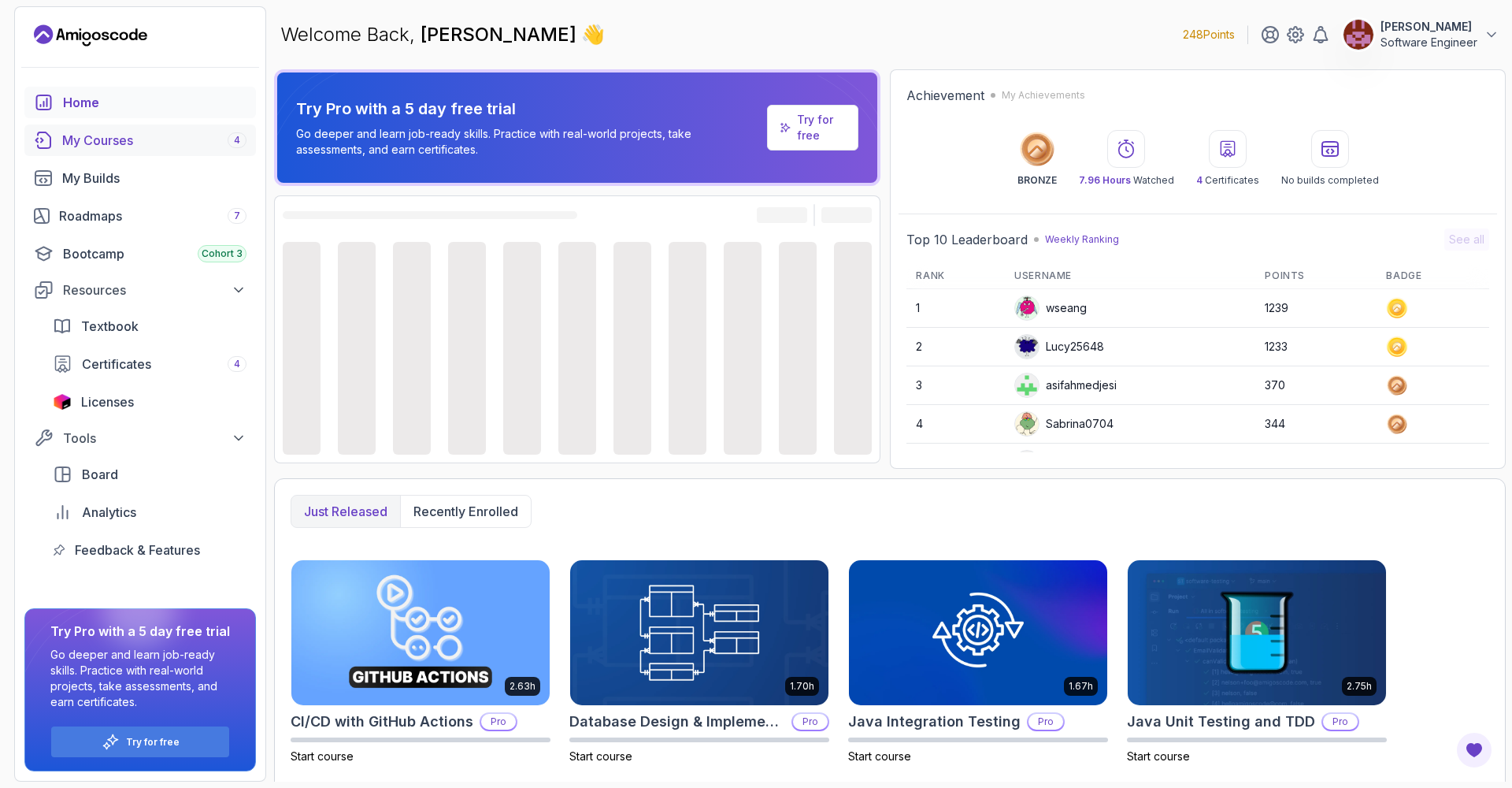
click at [122, 138] on div "My Courses 4" at bounding box center [154, 140] width 184 height 19
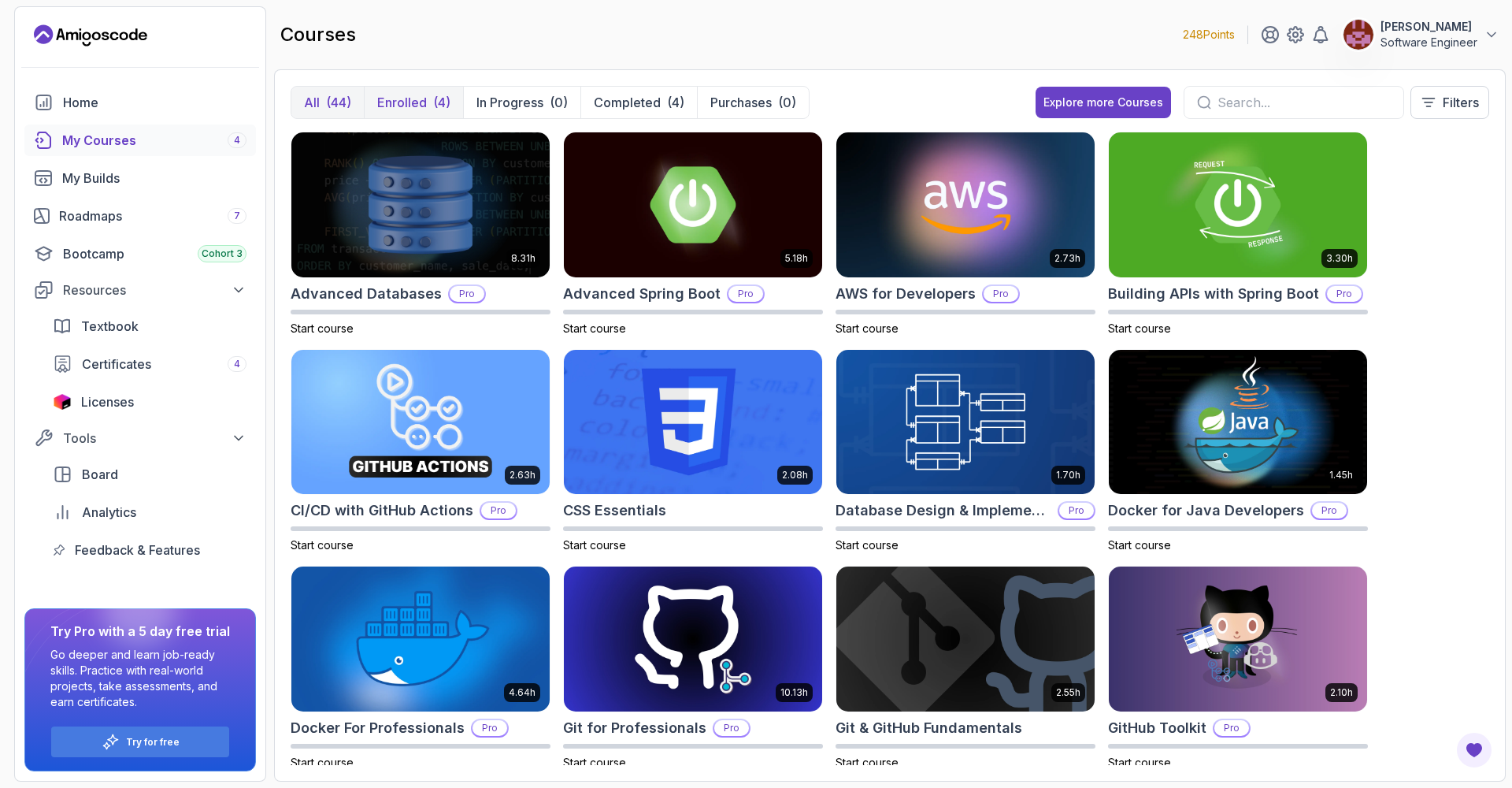
click at [412, 96] on p "Enrolled" at bounding box center [402, 102] width 50 height 19
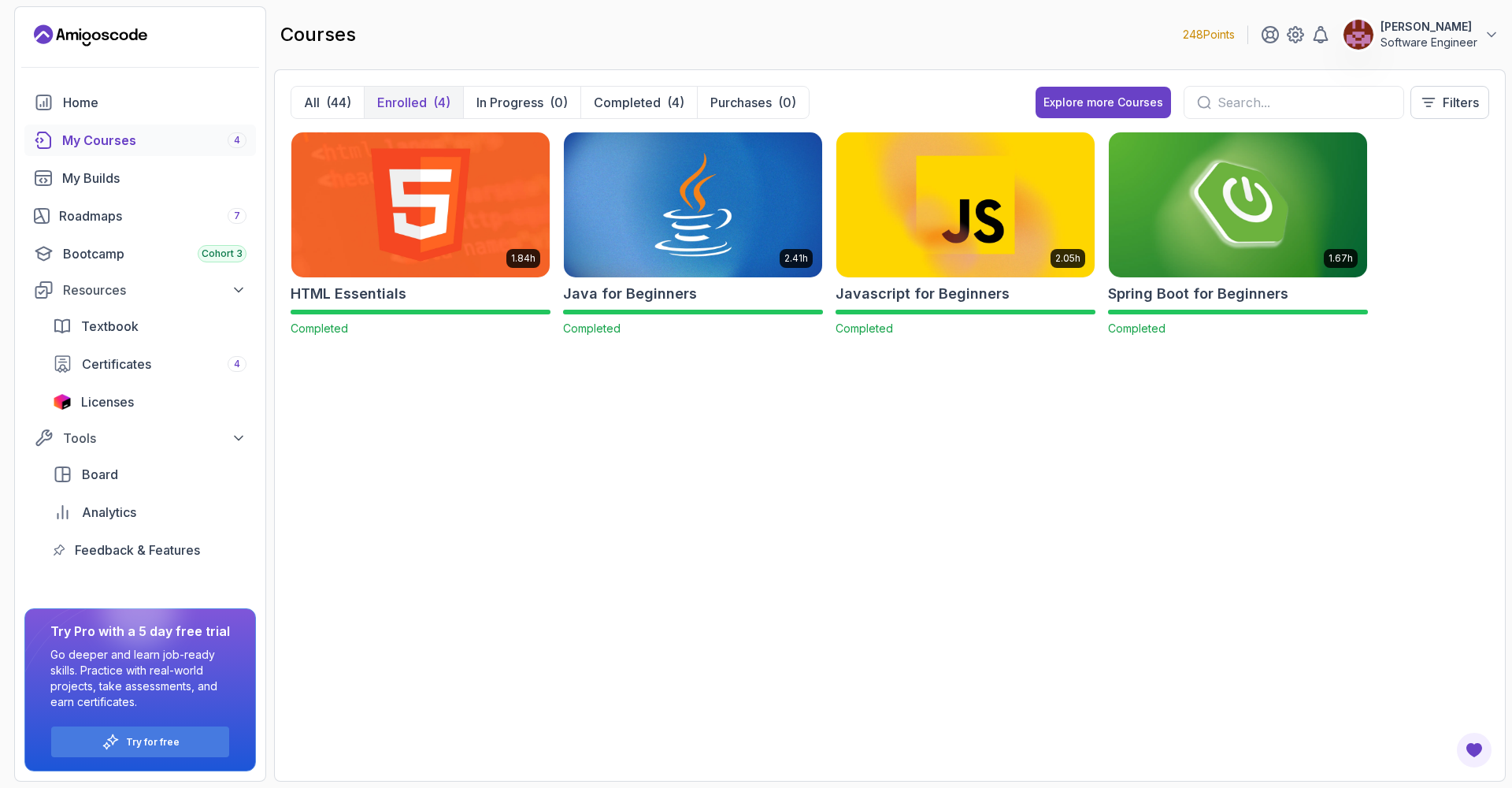
click at [1283, 215] on img at bounding box center [1238, 204] width 271 height 152
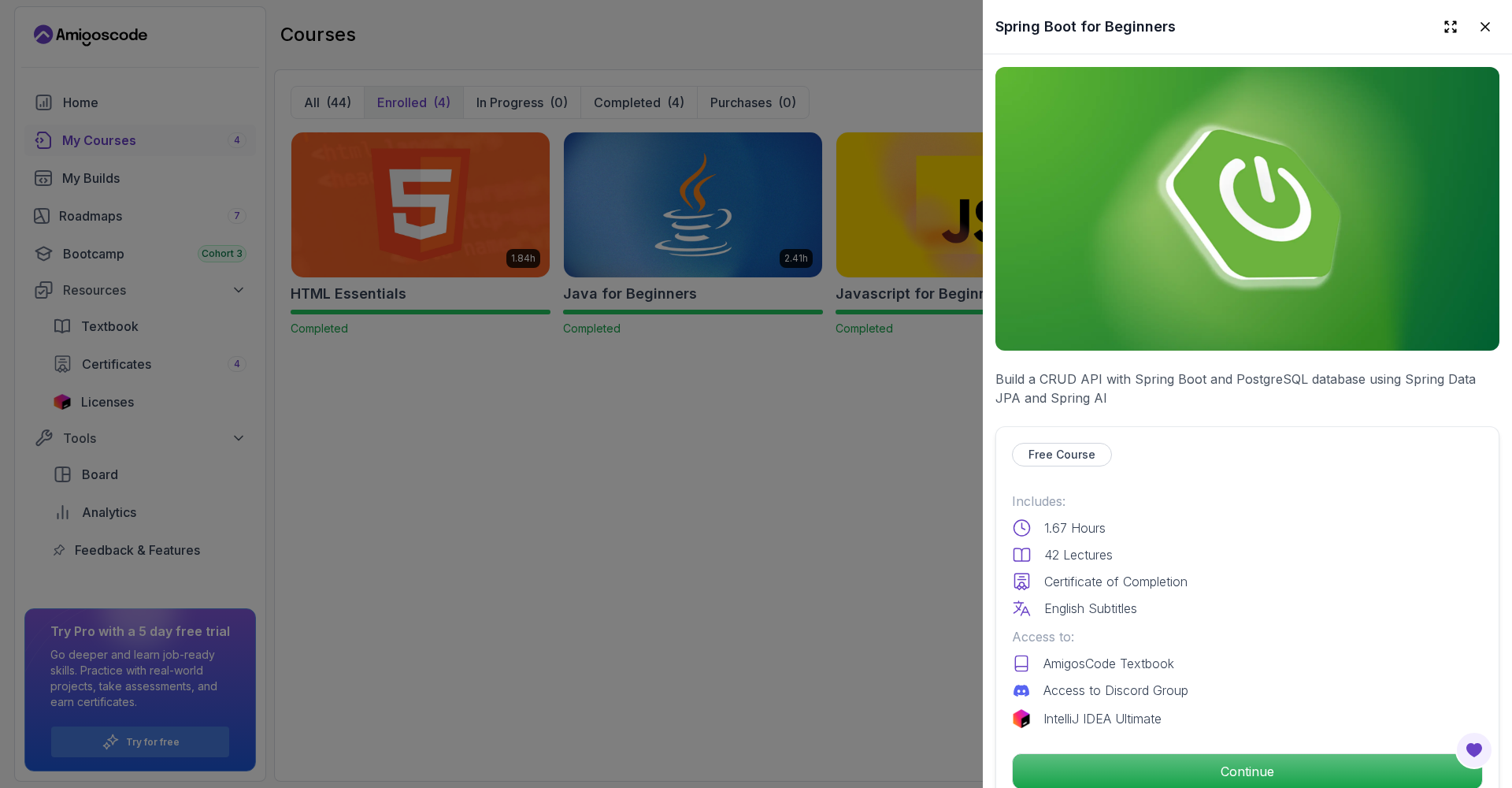
scroll to position [-1, 0]
click at [679, 530] on div at bounding box center [756, 394] width 1512 height 788
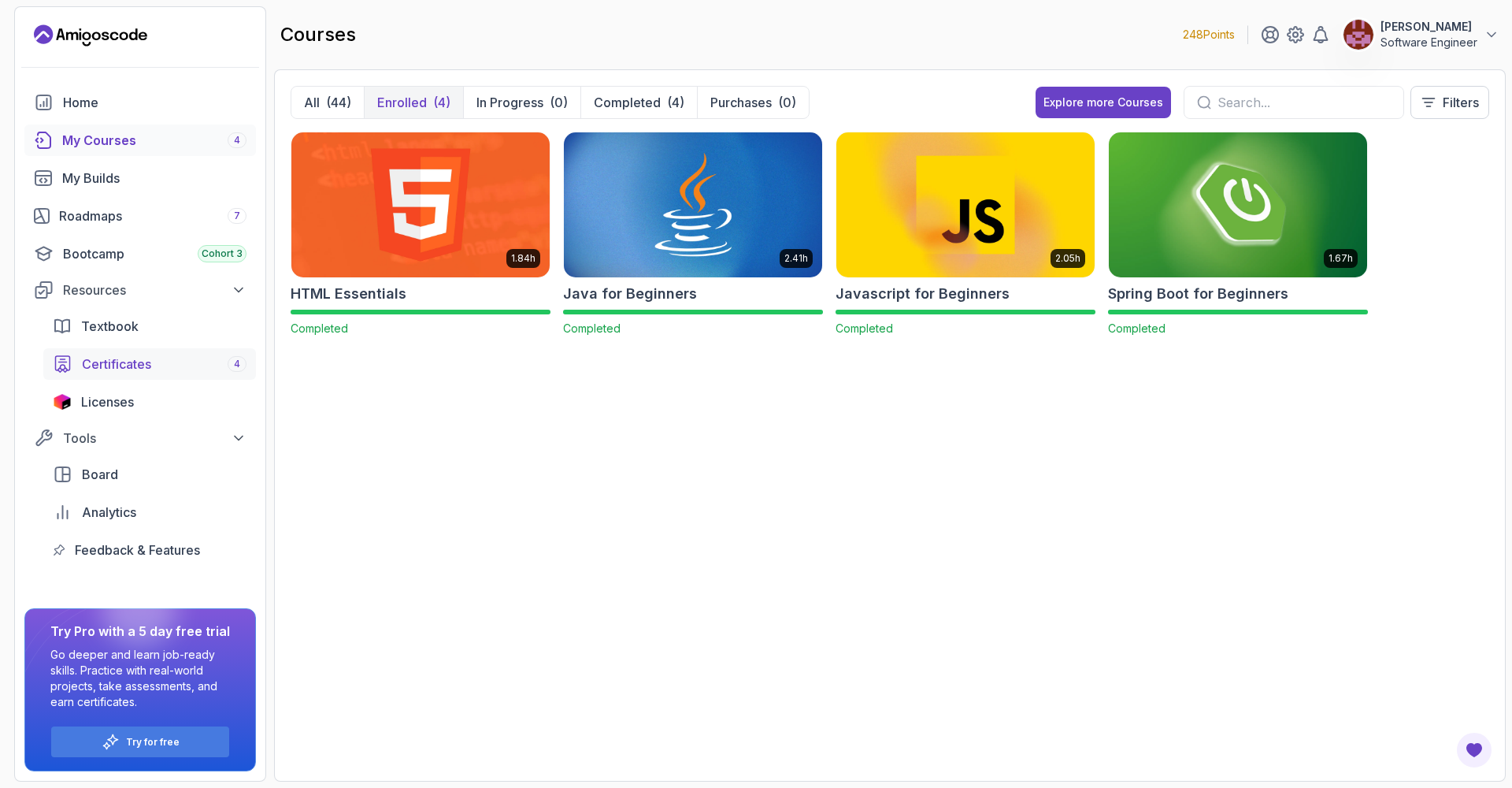
click at [219, 354] on div "Certificates 4" at bounding box center [164, 363] width 165 height 19
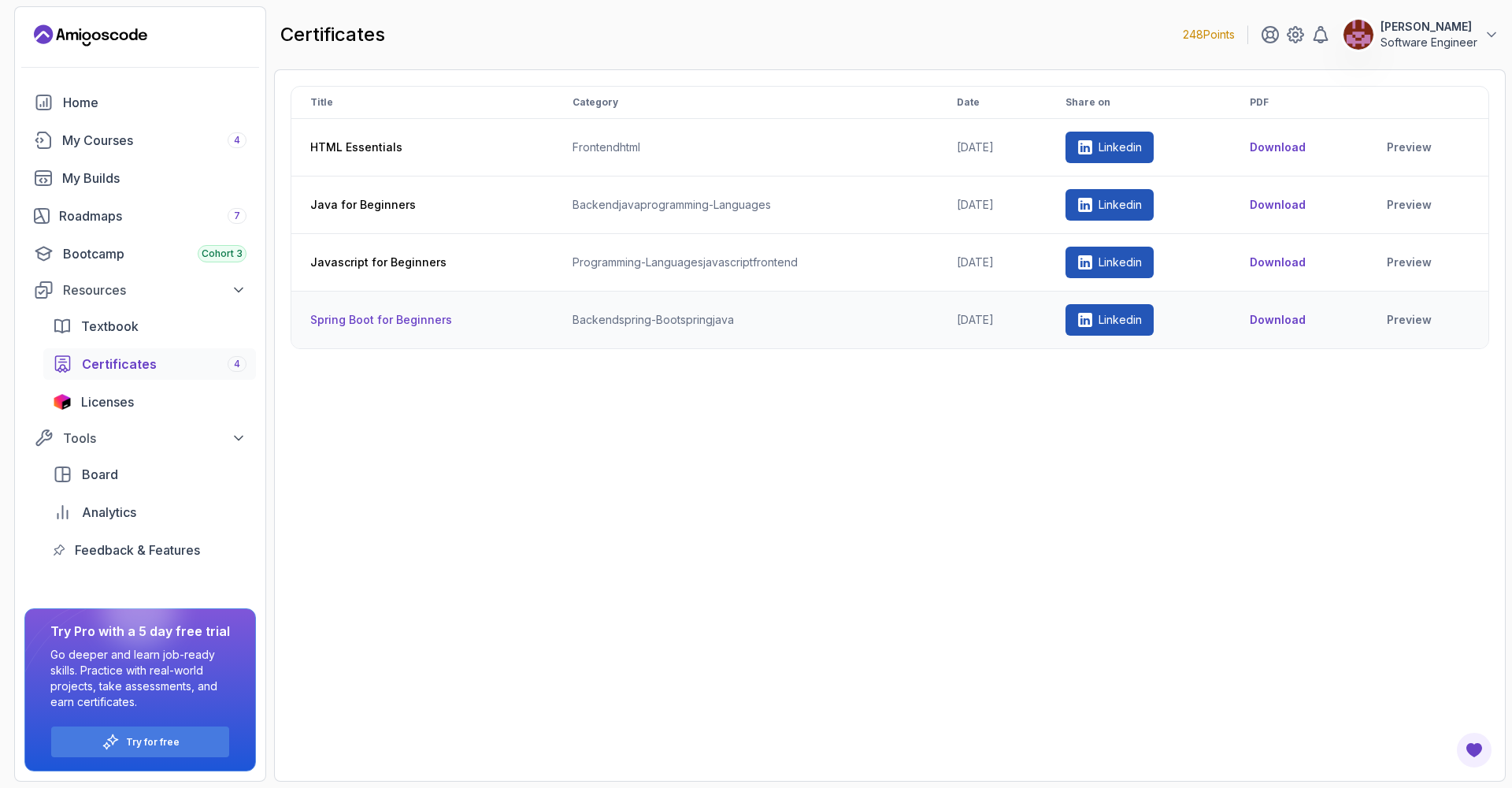
click at [1292, 318] on button "Download" at bounding box center [1277, 320] width 56 height 16
click at [100, 206] on link "Roadmaps 7" at bounding box center [140, 215] width 231 height 31
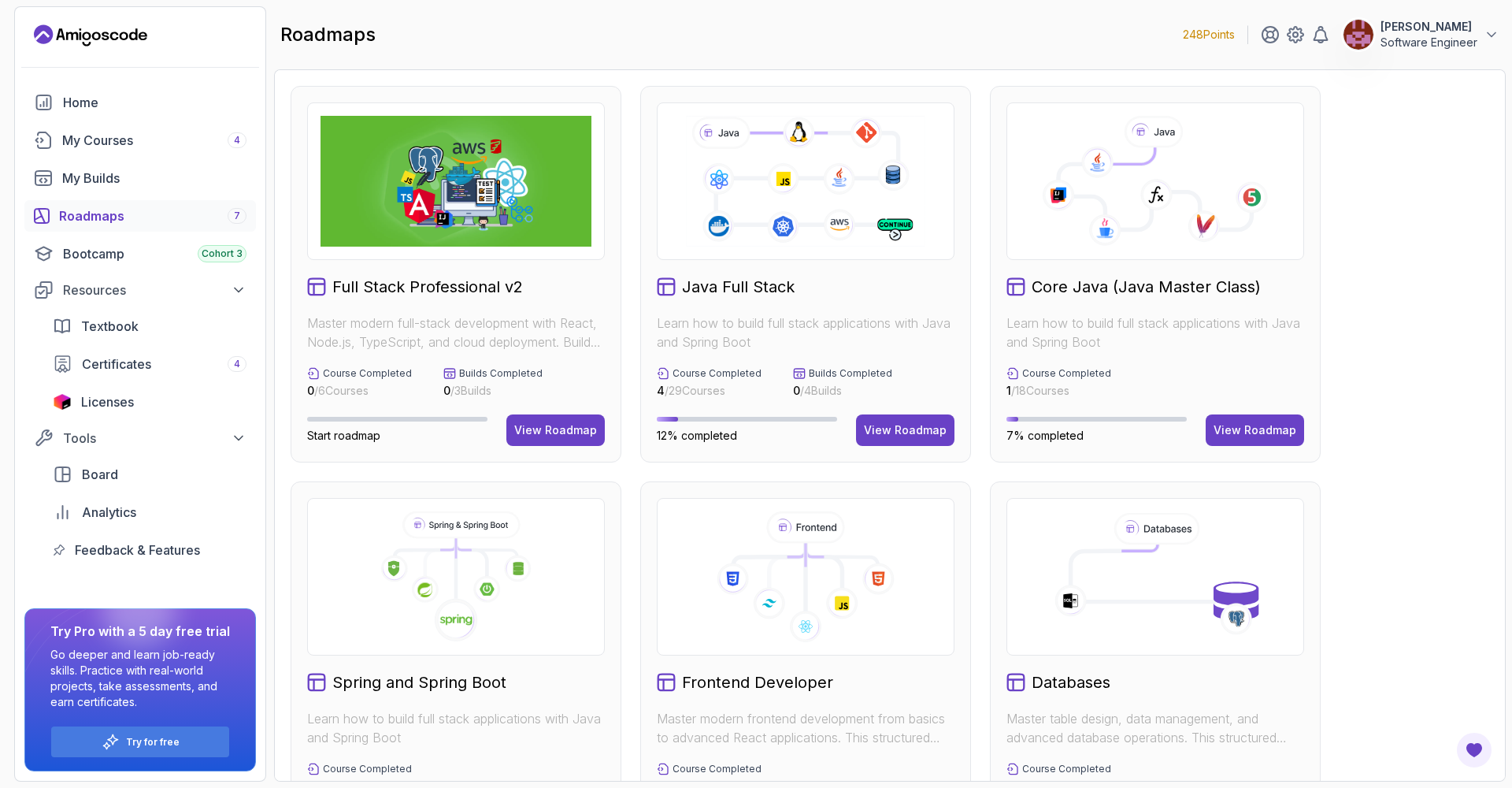
click at [805, 280] on div "Java Full Stack" at bounding box center [805, 287] width 297 height 22
click at [759, 179] on icon at bounding box center [805, 181] width 243 height 135
click at [884, 423] on div "View Roadmap" at bounding box center [905, 430] width 83 height 16
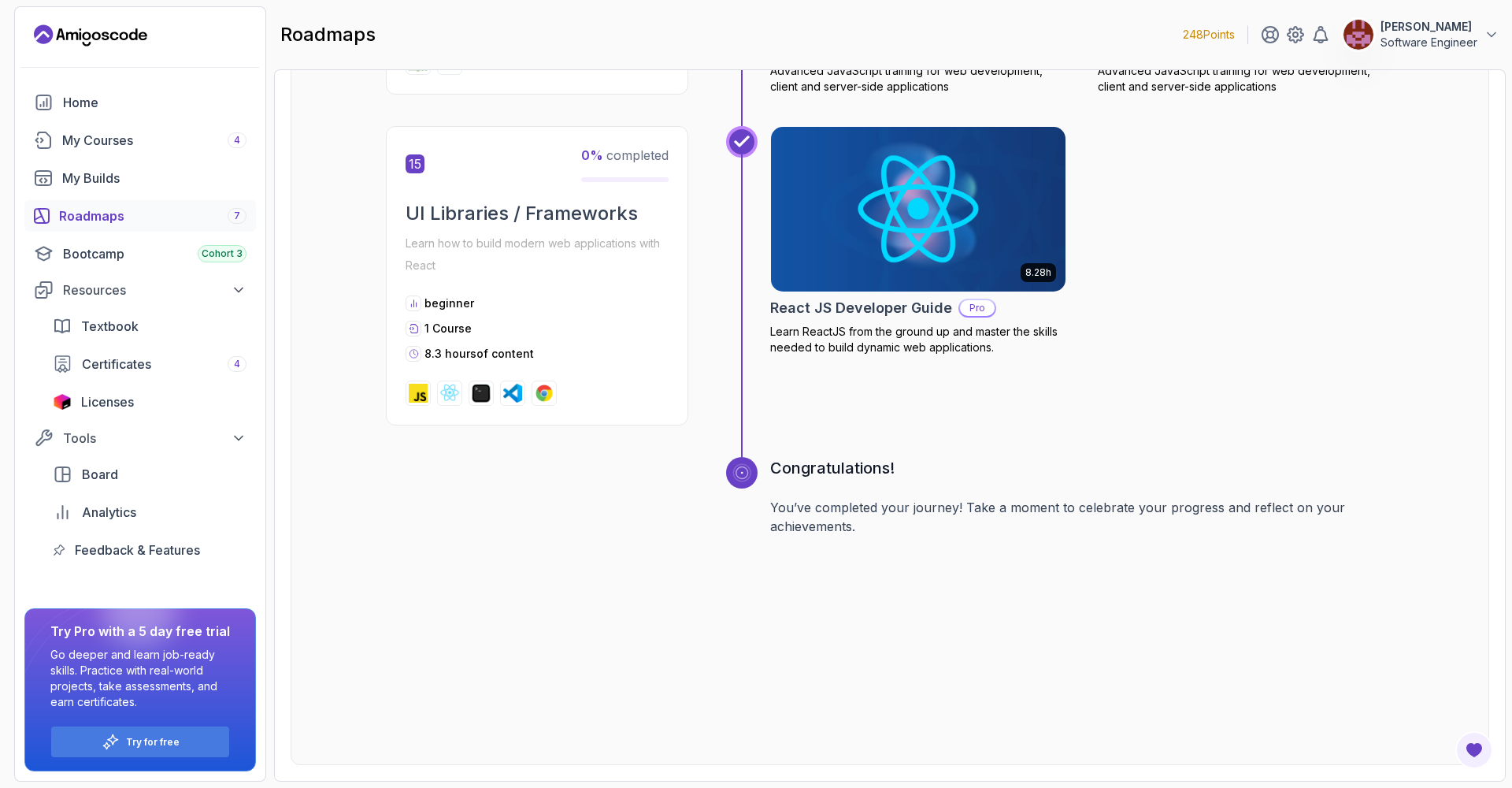
scroll to position [6105, 0]
click at [165, 219] on div "Roadmaps 7" at bounding box center [152, 215] width 188 height 19
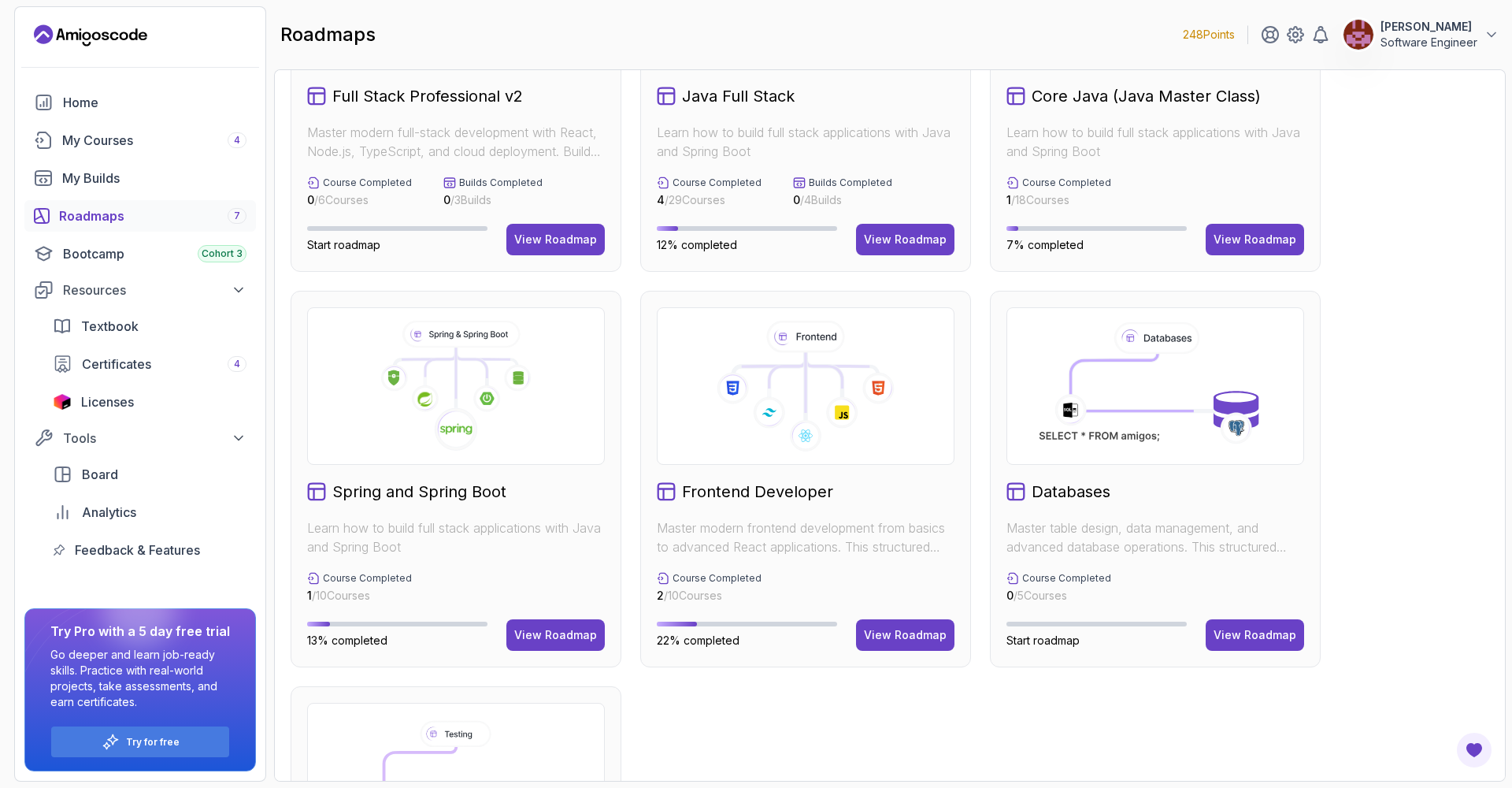
scroll to position [195, 0]
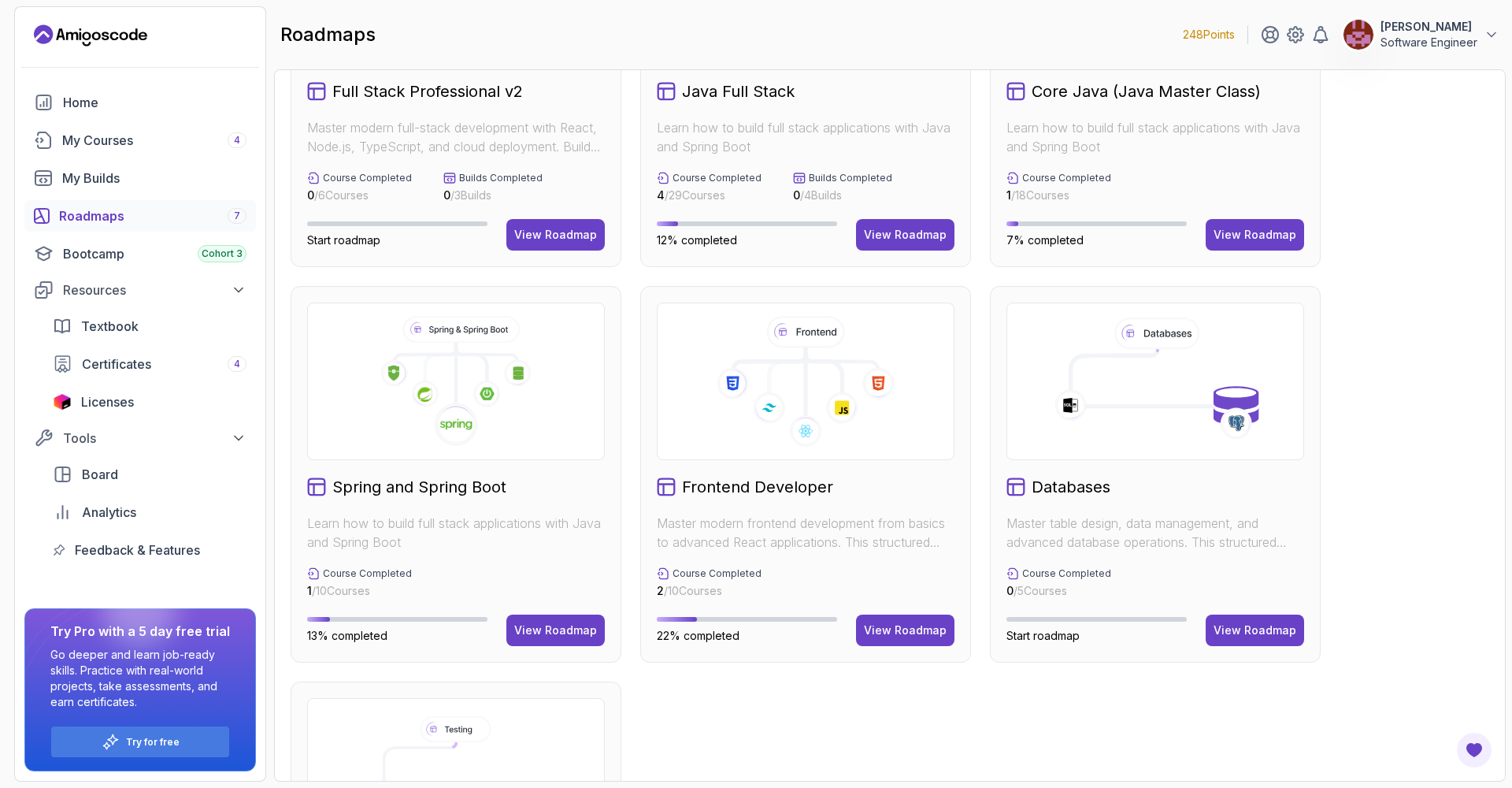
click at [473, 386] on icon at bounding box center [456, 381] width 271 height 131
click at [537, 621] on button "View Roadmap" at bounding box center [555, 630] width 99 height 31
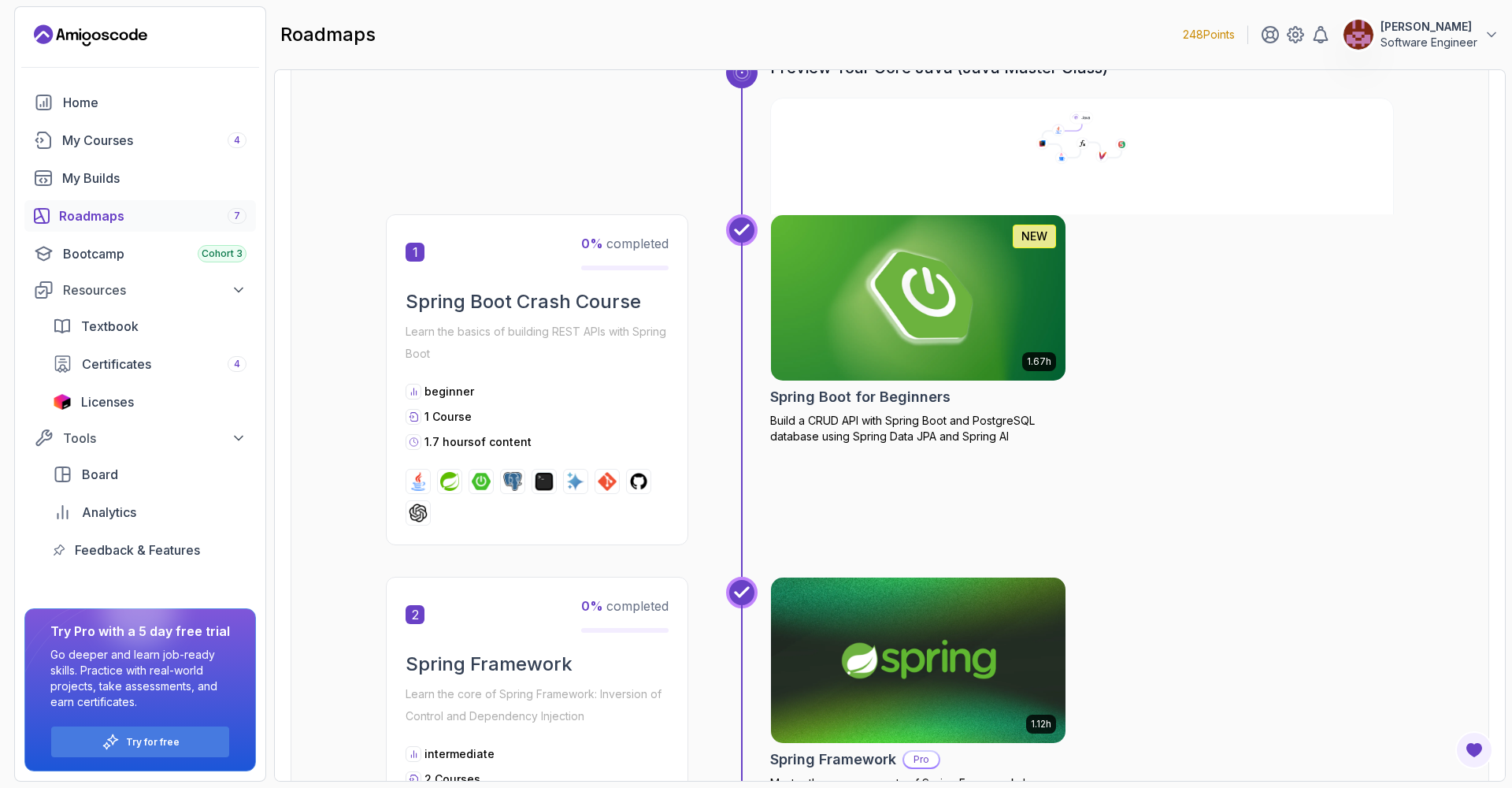
click at [562, 450] on div "1.7 hours of content" at bounding box center [538, 443] width 263 height 16
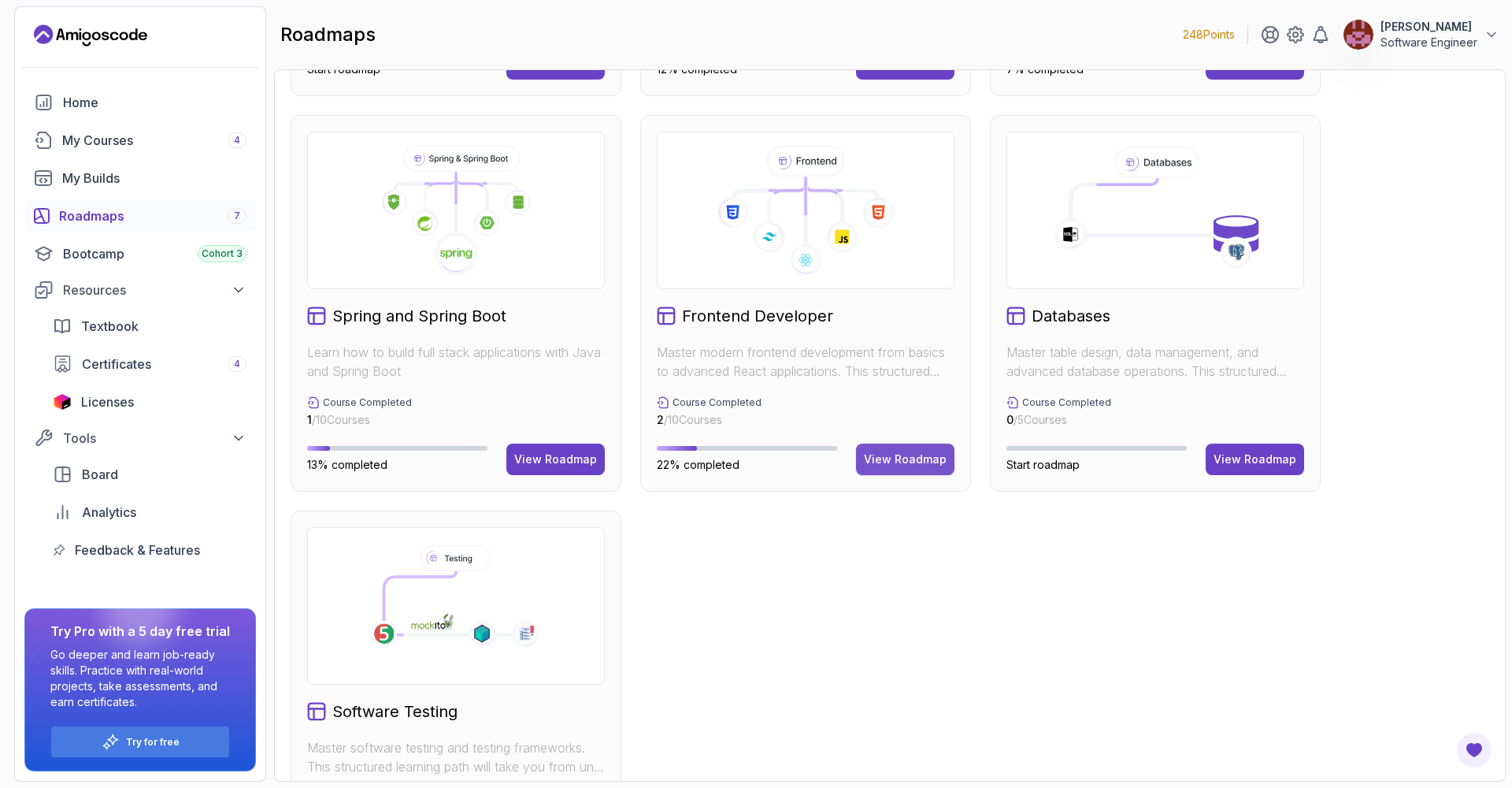
scroll to position [366, 0]
click at [882, 463] on div "View Roadmap" at bounding box center [905, 459] width 83 height 16
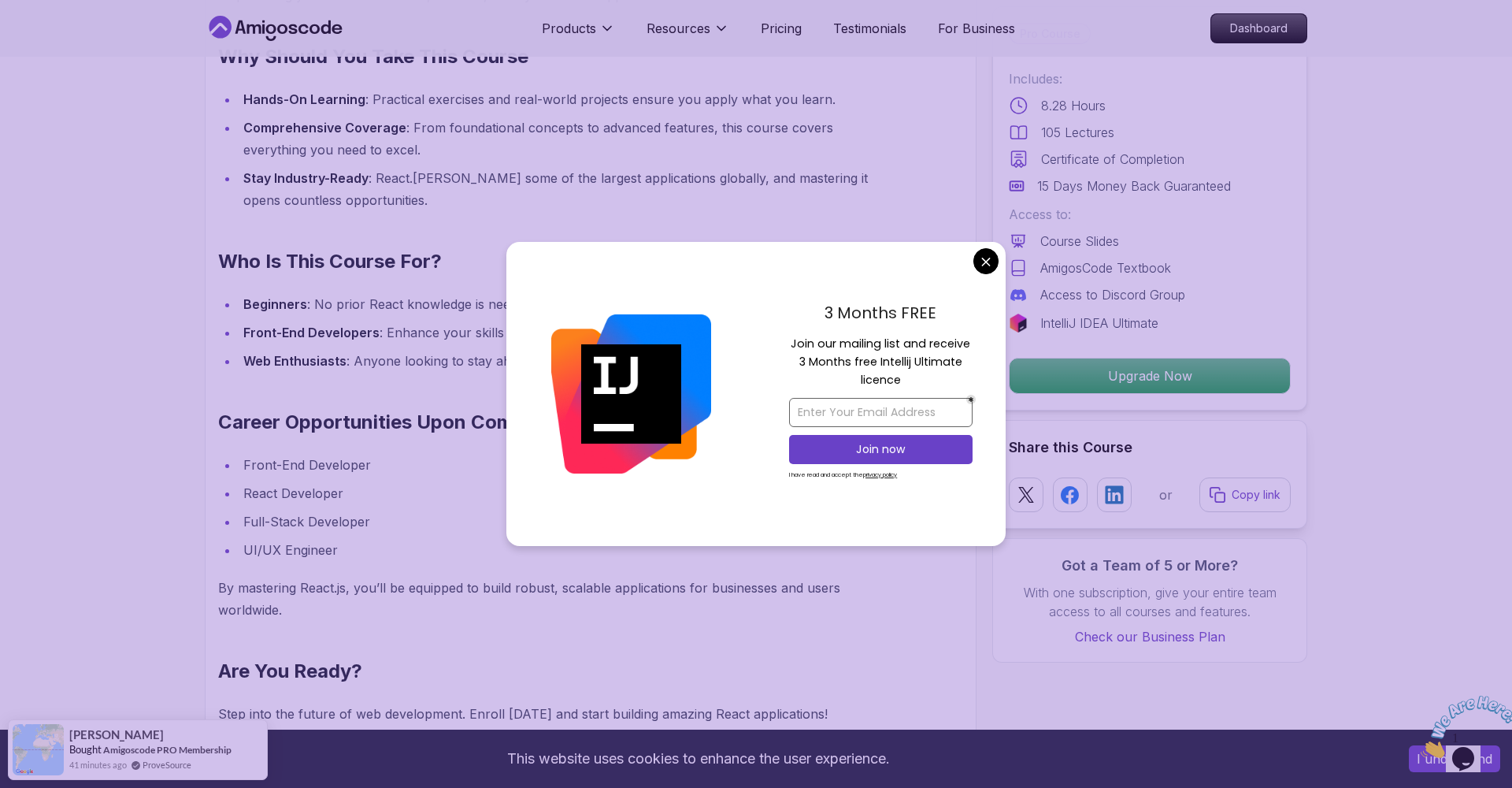
scroll to position [1458, 0]
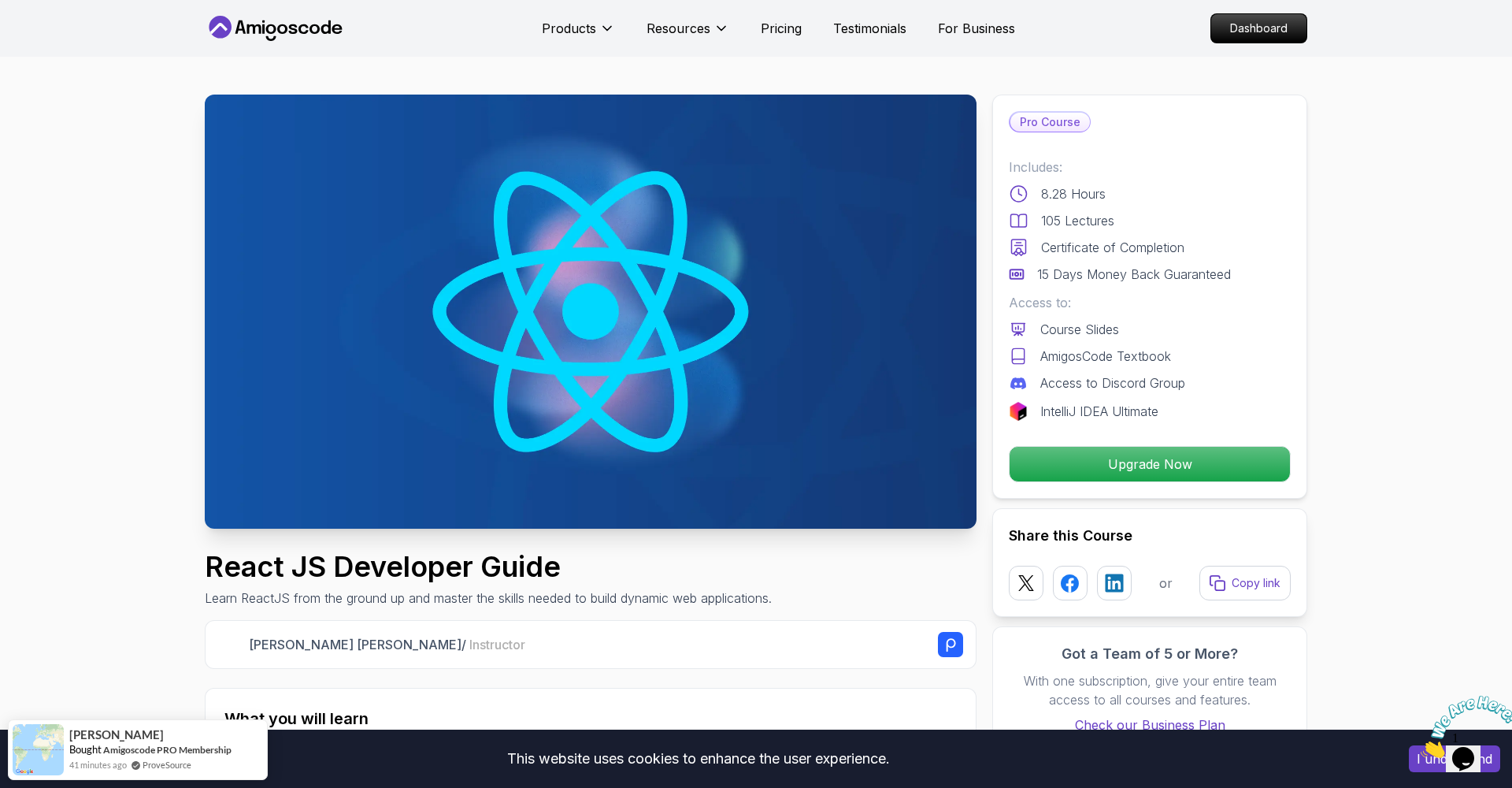
scroll to position [0, 0]
